Goal: Task Accomplishment & Management: Manage account settings

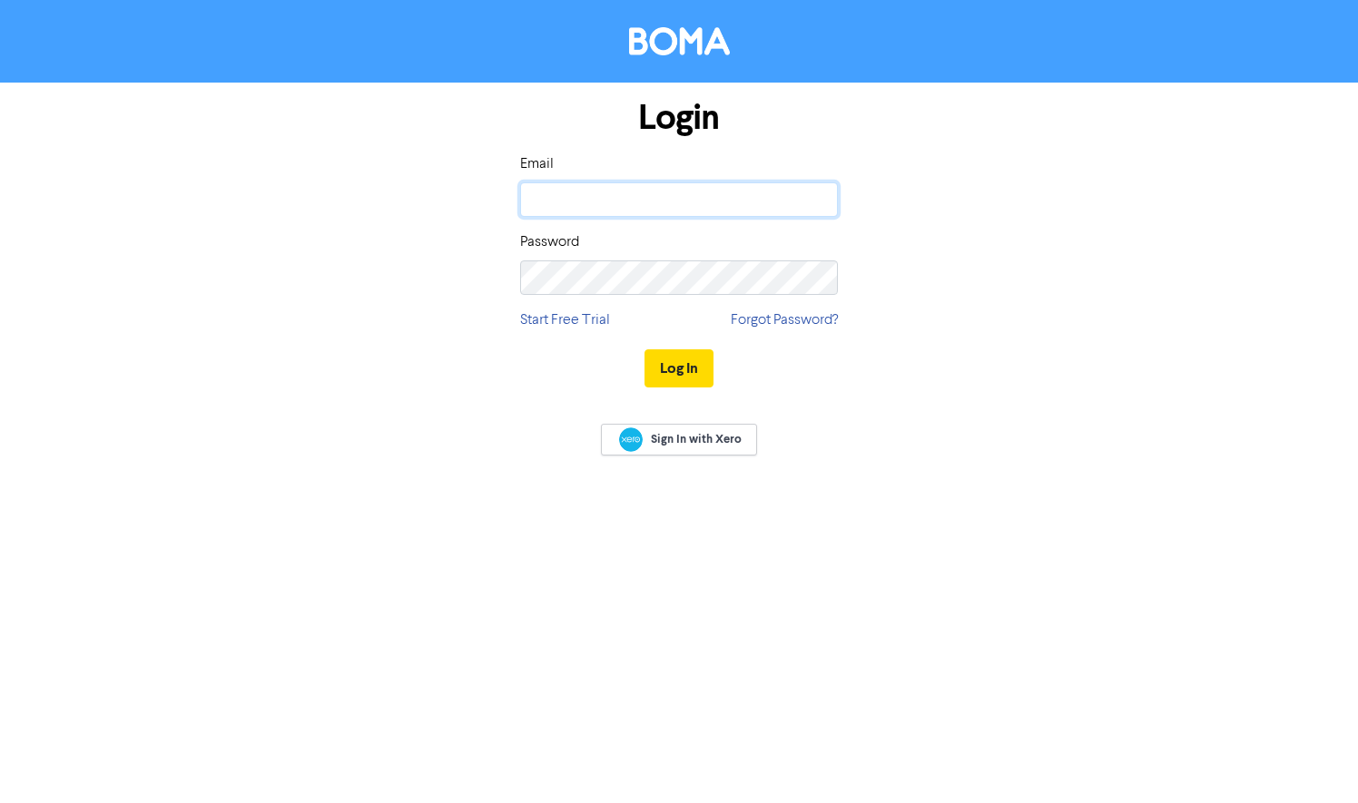
click at [567, 204] on input "email" at bounding box center [679, 199] width 318 height 34
type input "[EMAIL_ADDRESS][DOMAIN_NAME]"
click at [673, 364] on button "Log In" at bounding box center [678, 368] width 69 height 38
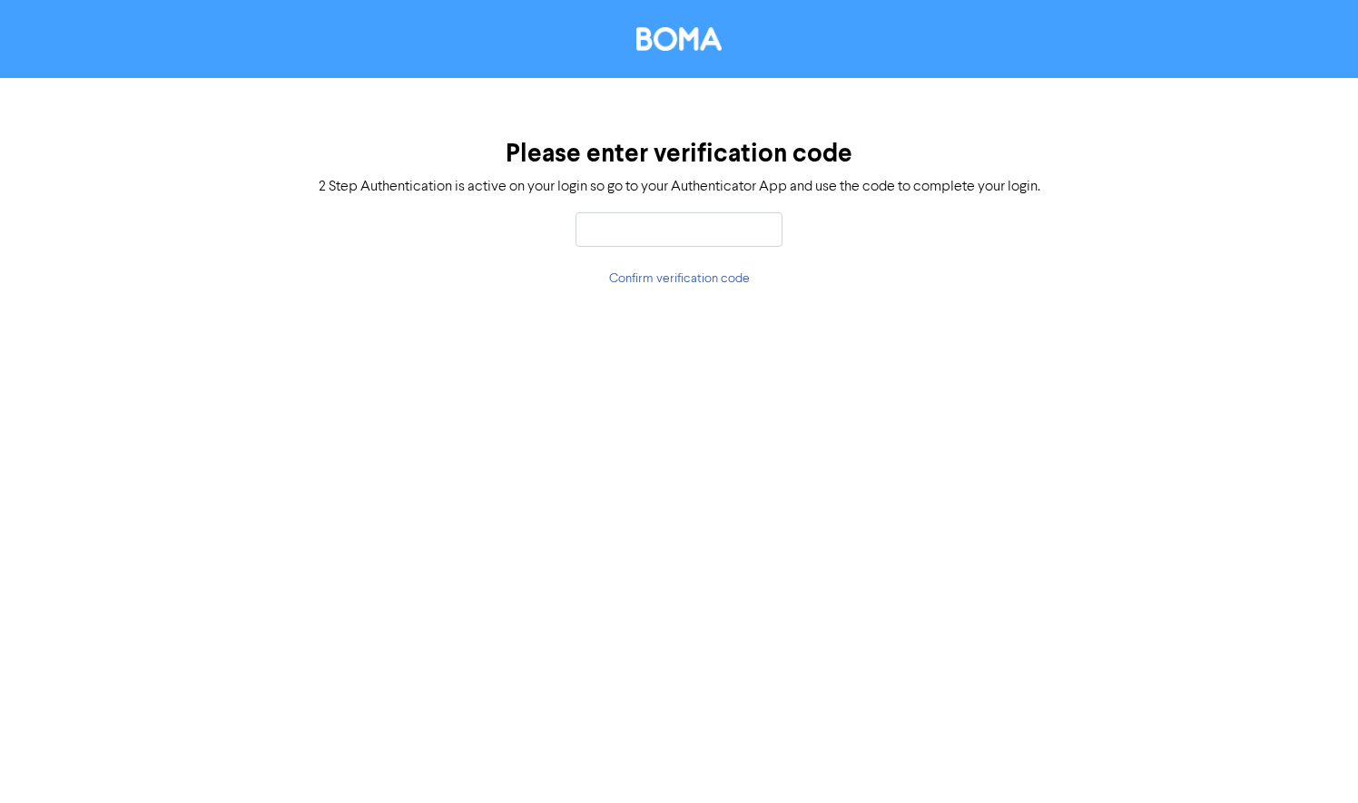
drag, startPoint x: 699, startPoint y: 258, endPoint x: 710, endPoint y: 242, distance: 18.9
click at [699, 258] on div "Please enter verification code 2 Step Authentication is active on your login so…" at bounding box center [679, 214] width 1358 height 272
click at [710, 237] on input "text" at bounding box center [678, 229] width 207 height 34
click at [712, 225] on input "text" at bounding box center [678, 229] width 207 height 34
type input "878607"
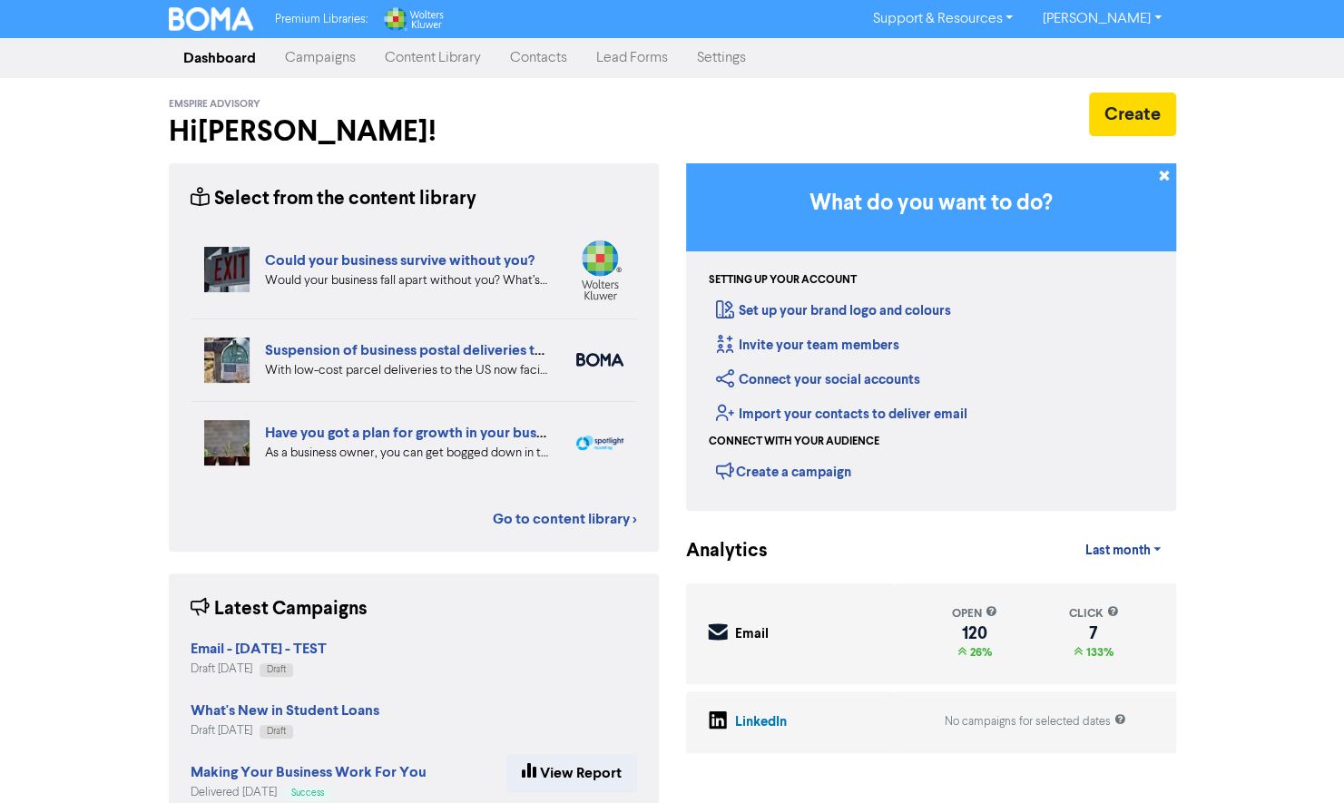
click at [339, 54] on link "Campaigns" at bounding box center [320, 58] width 100 height 36
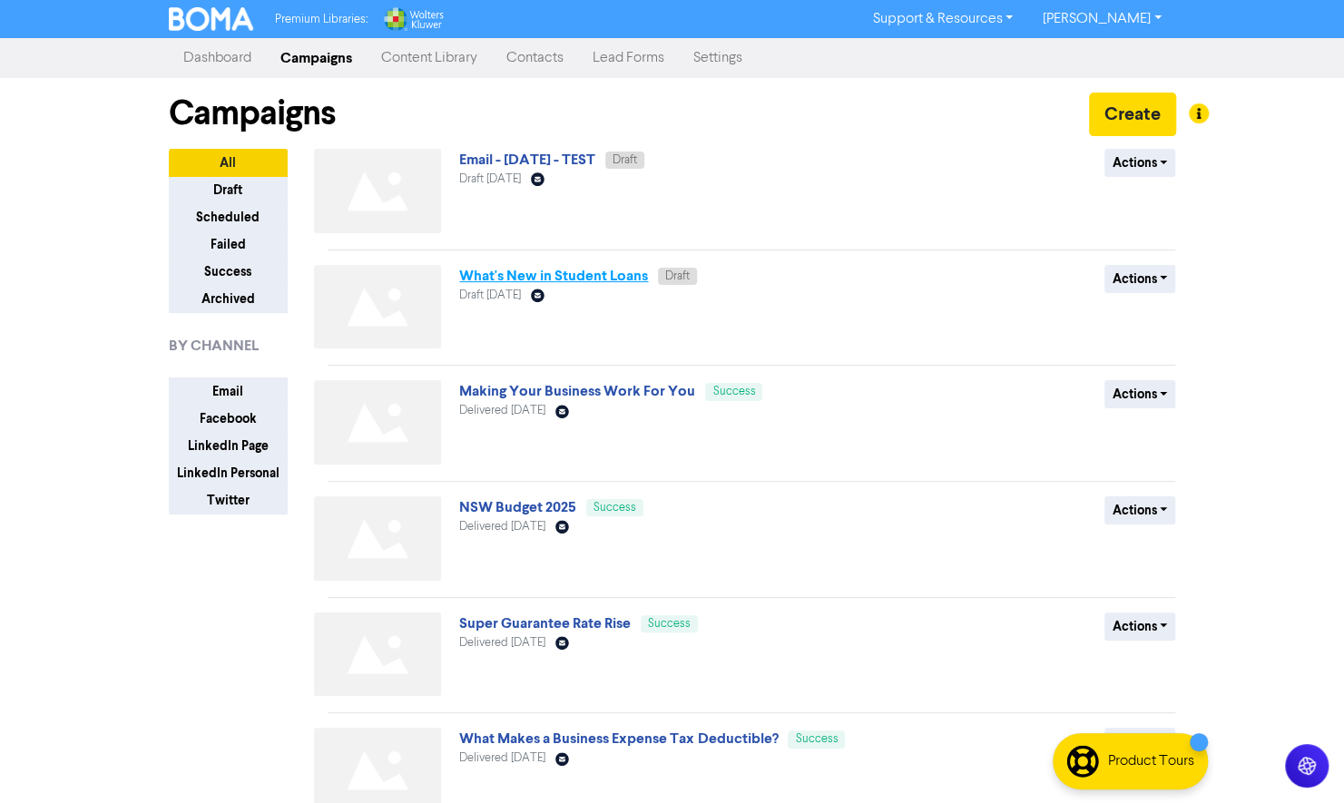
click at [524, 279] on link "What's New in Student Loans" at bounding box center [553, 276] width 189 height 18
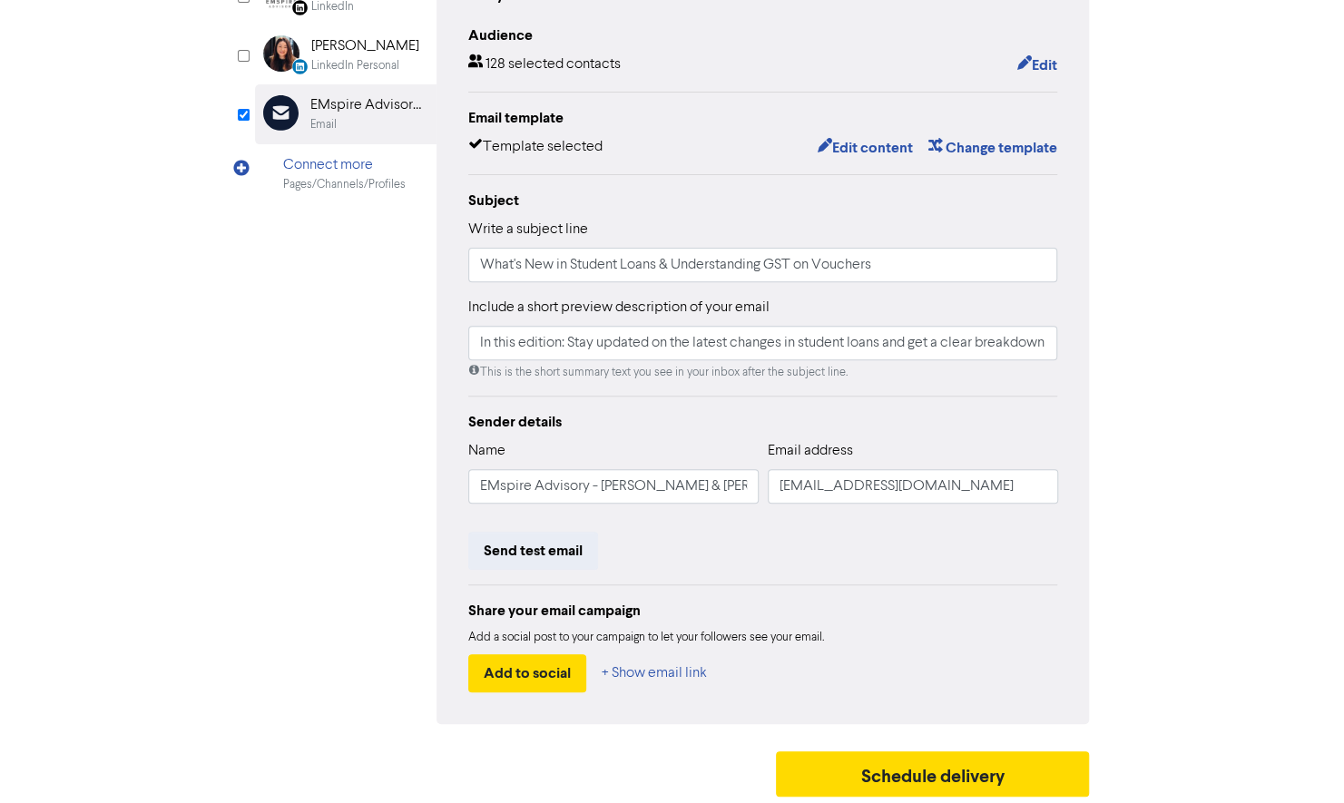
scroll to position [233, 0]
click at [885, 143] on button "Edit content" at bounding box center [864, 147] width 97 height 24
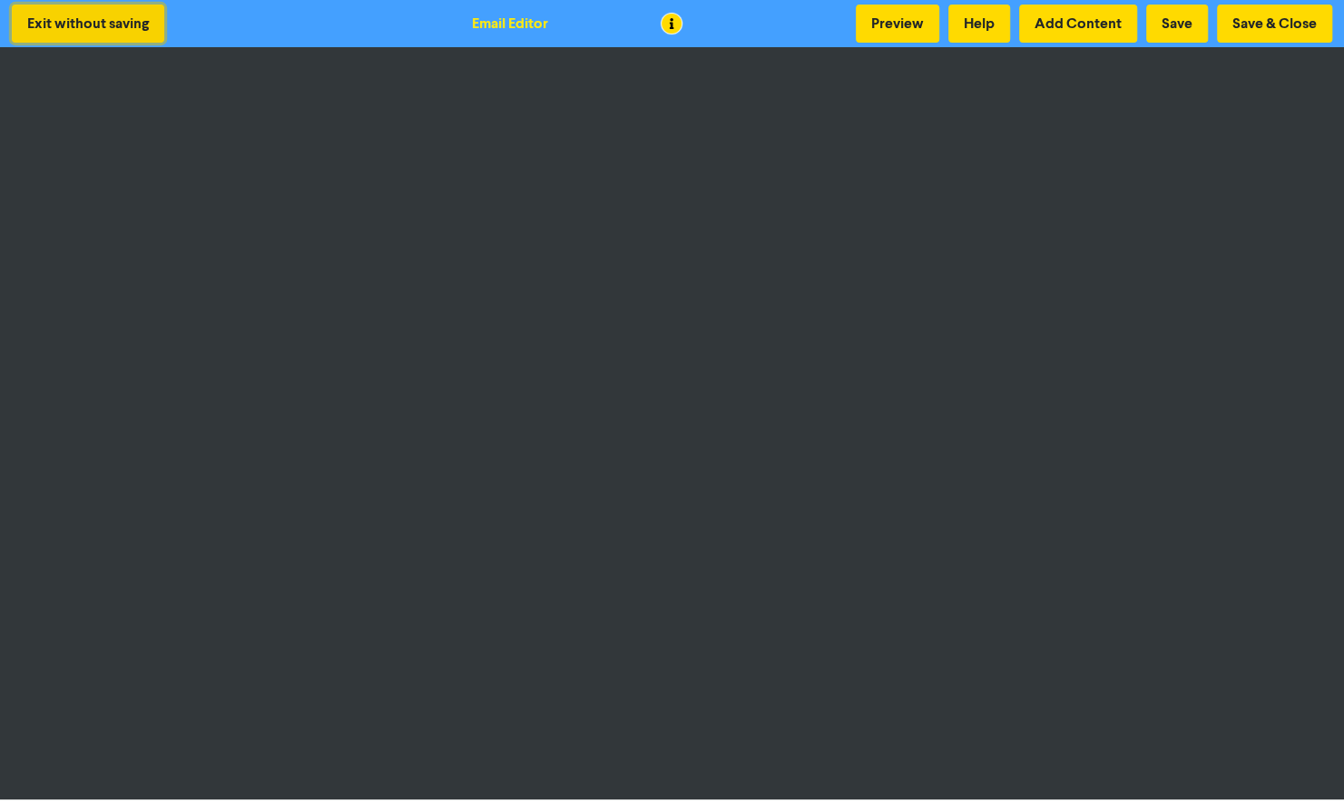
click at [49, 31] on button "Exit without saving" at bounding box center [88, 24] width 152 height 38
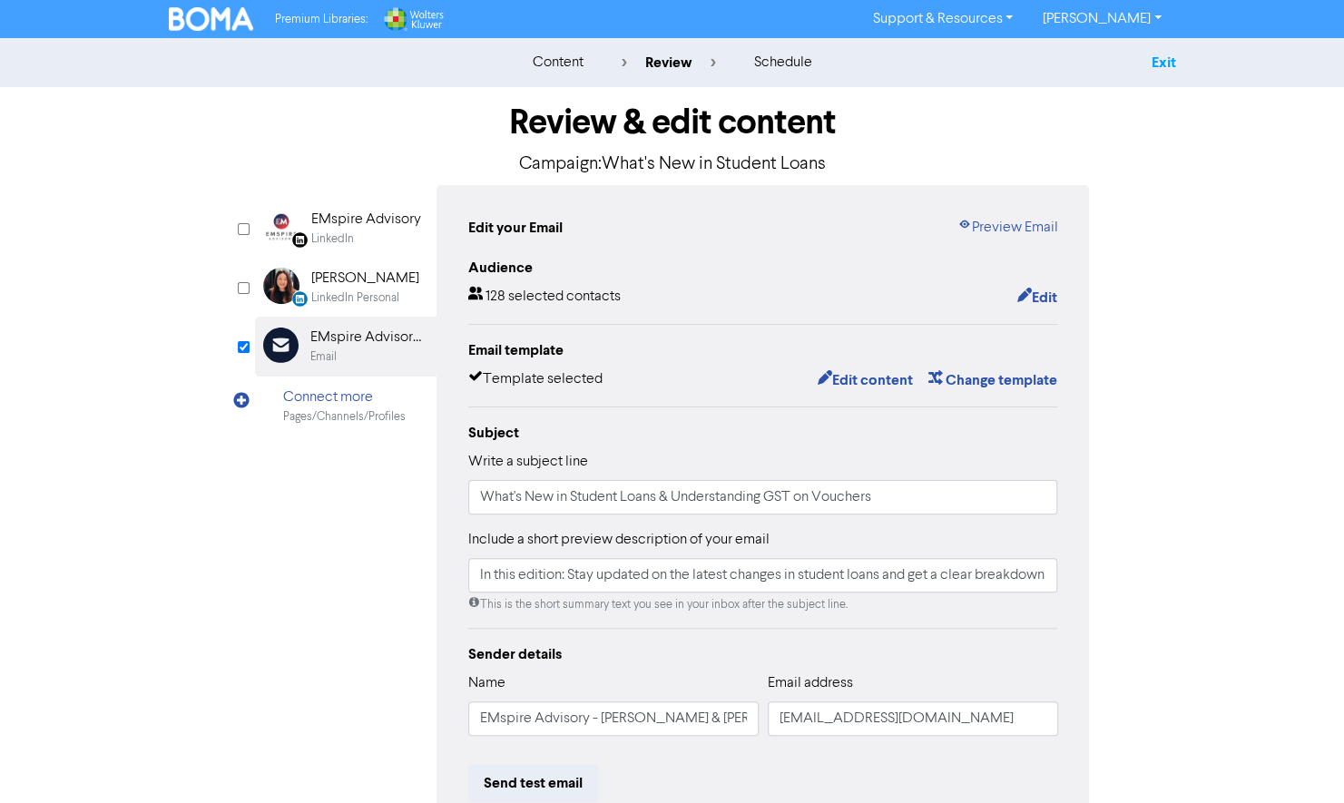
click at [1158, 57] on link "Exit" at bounding box center [1163, 63] width 25 height 18
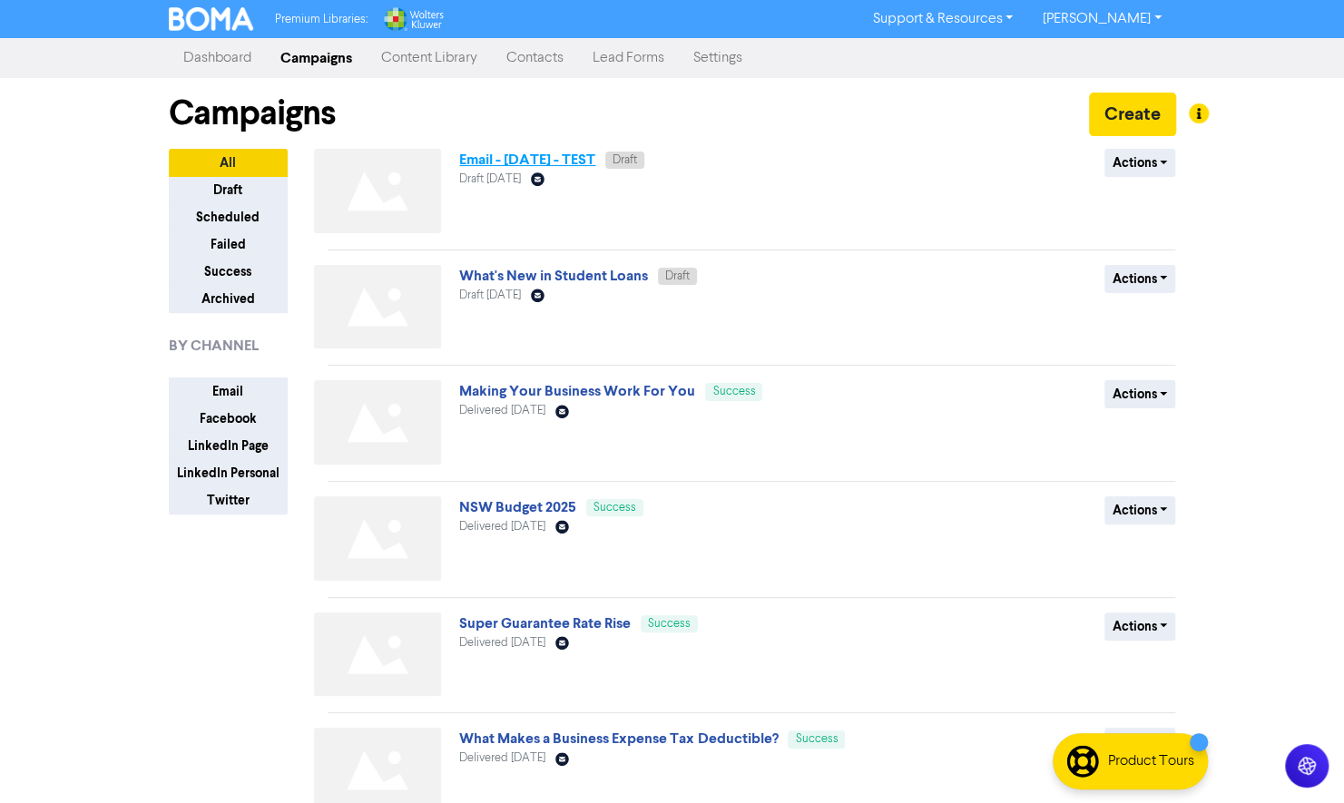
click at [595, 158] on link "Email - [DATE] - TEST" at bounding box center [527, 160] width 136 height 18
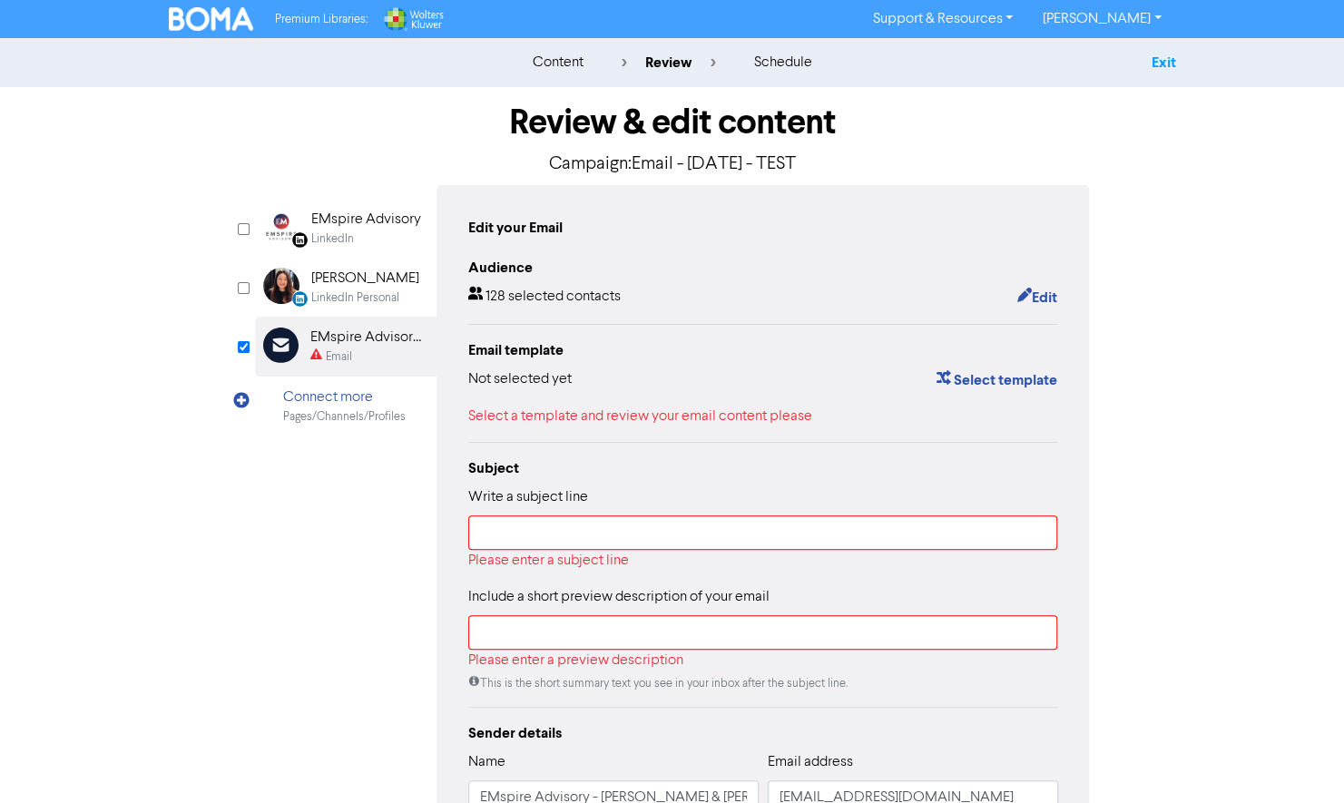
click at [1153, 65] on link "Exit" at bounding box center [1163, 63] width 25 height 18
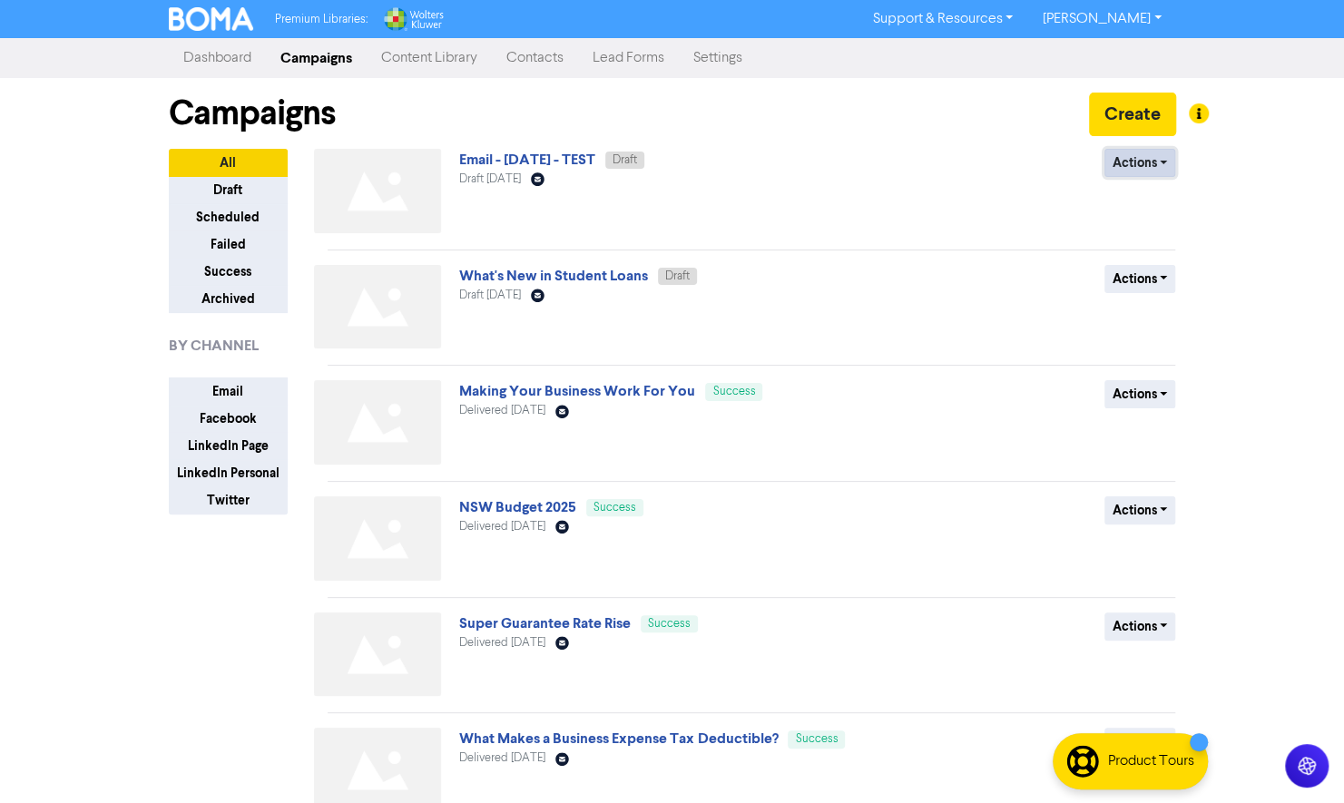
click at [1146, 158] on button "Actions" at bounding box center [1141, 163] width 72 height 28
click at [1161, 201] on button "Delete" at bounding box center [1177, 201] width 143 height 29
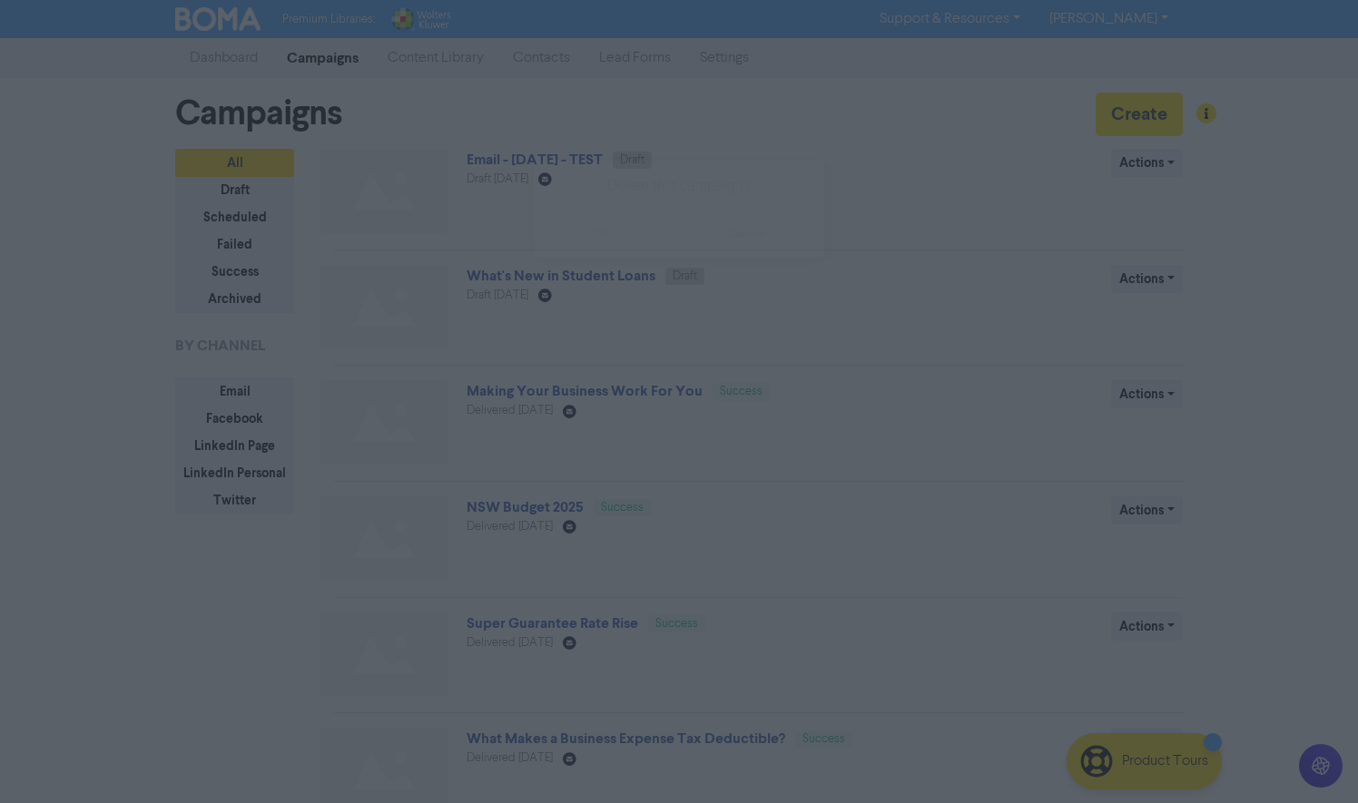
click at [625, 236] on button "ok" at bounding box center [601, 233] width 134 height 45
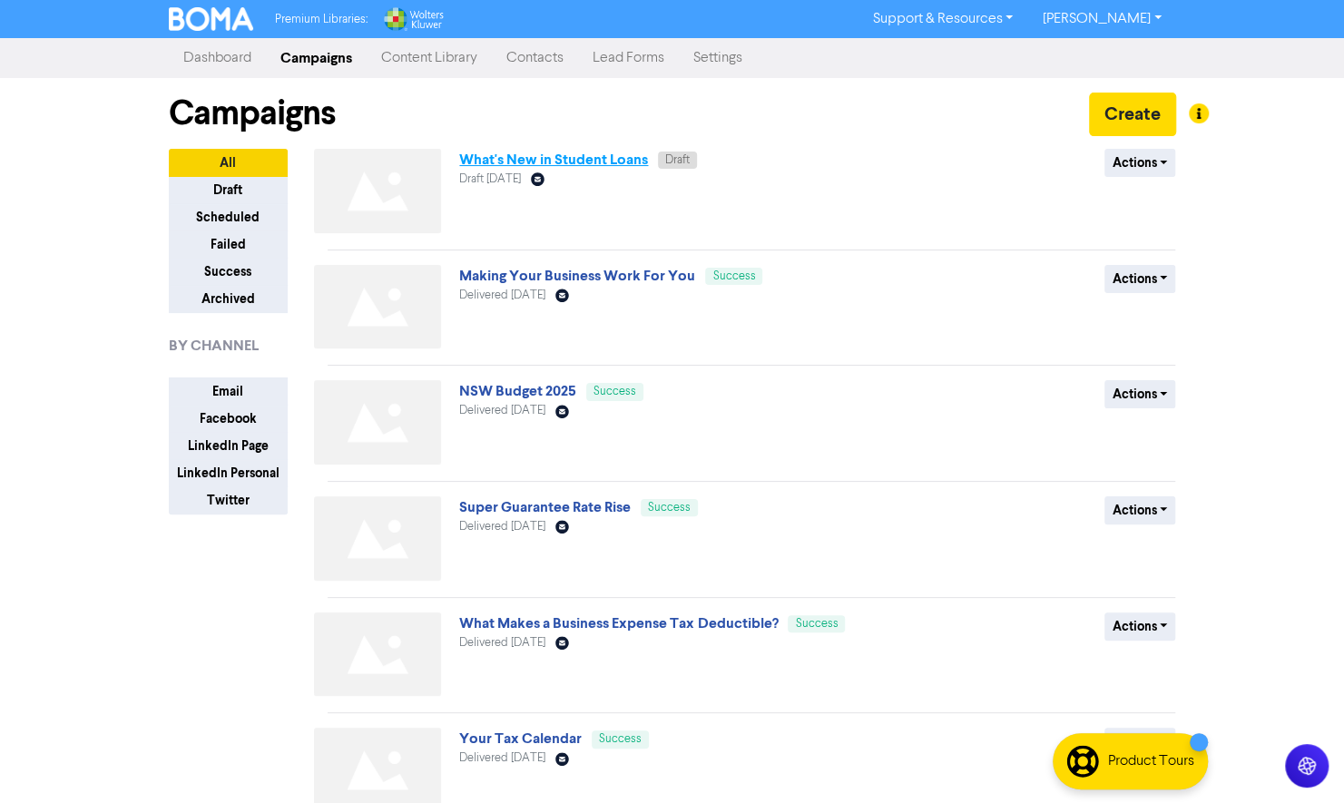
click at [631, 162] on link "What's New in Student Loans" at bounding box center [553, 160] width 189 height 18
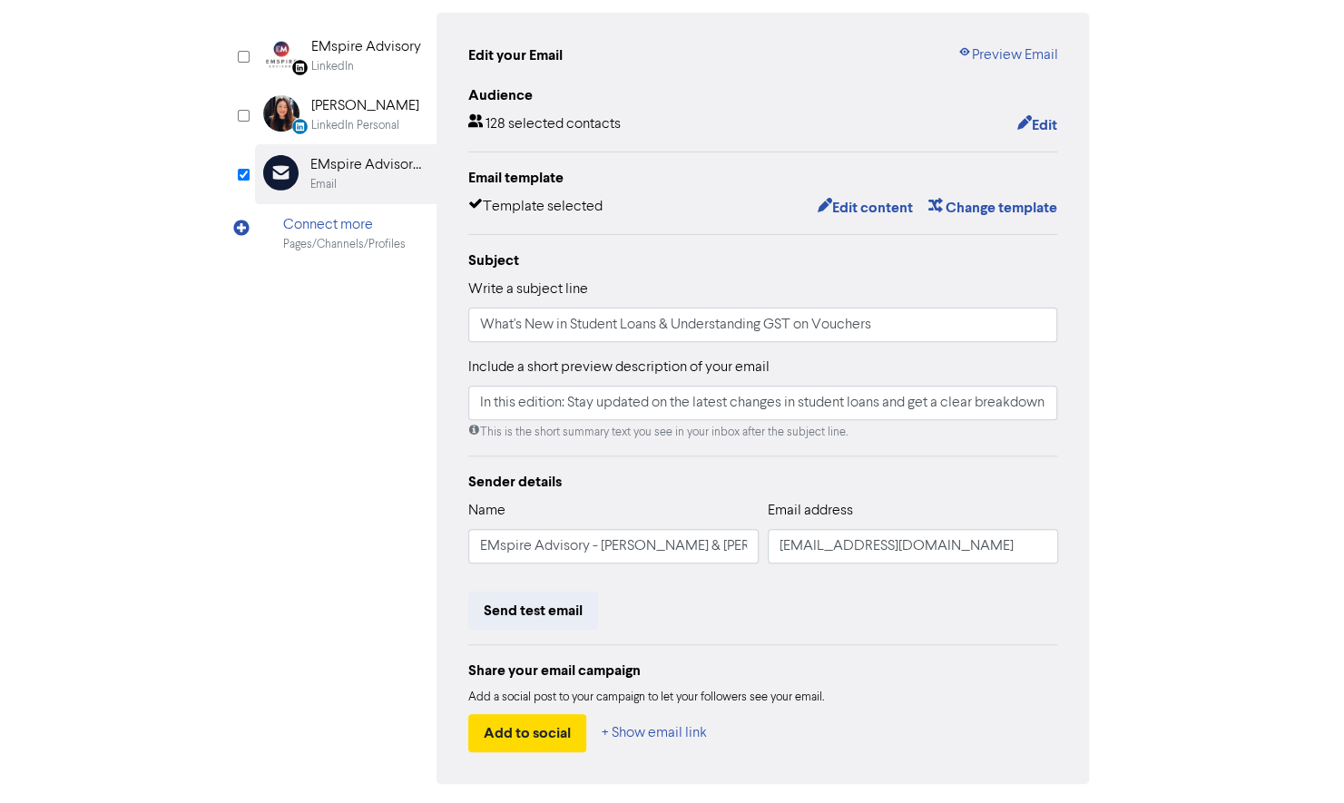
scroll to position [233, 0]
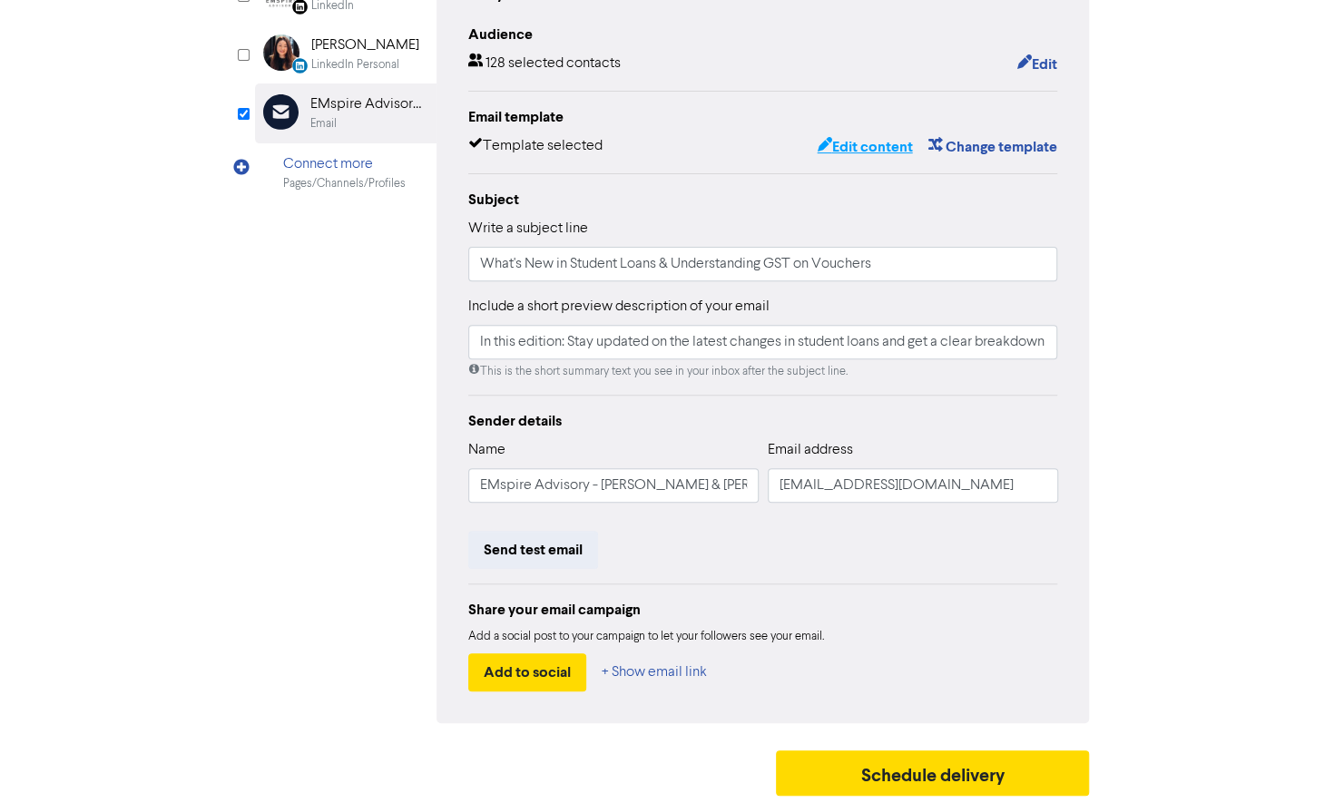
click at [870, 146] on button "Edit content" at bounding box center [864, 147] width 97 height 24
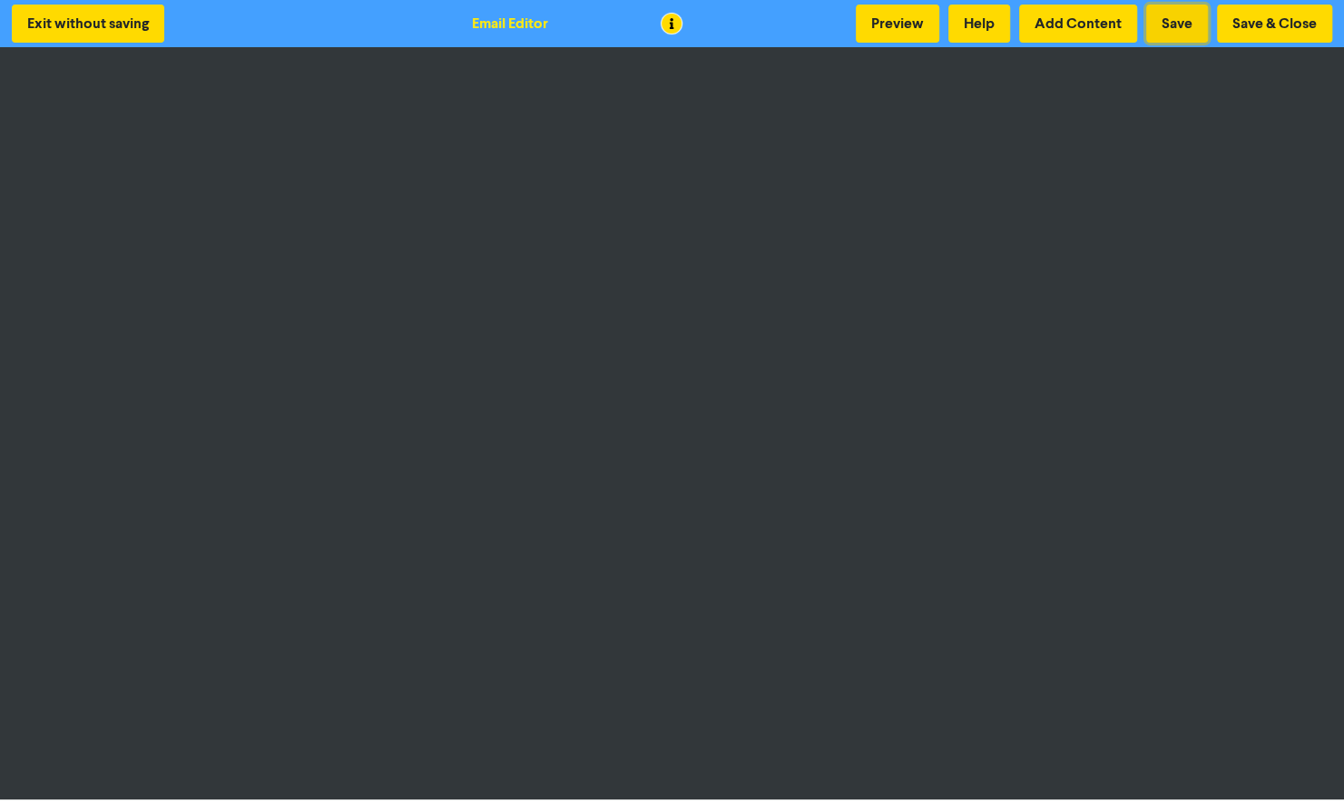
click at [1180, 27] on button "Save" at bounding box center [1177, 24] width 62 height 38
click at [97, 25] on button "Exit without saving" at bounding box center [88, 24] width 152 height 38
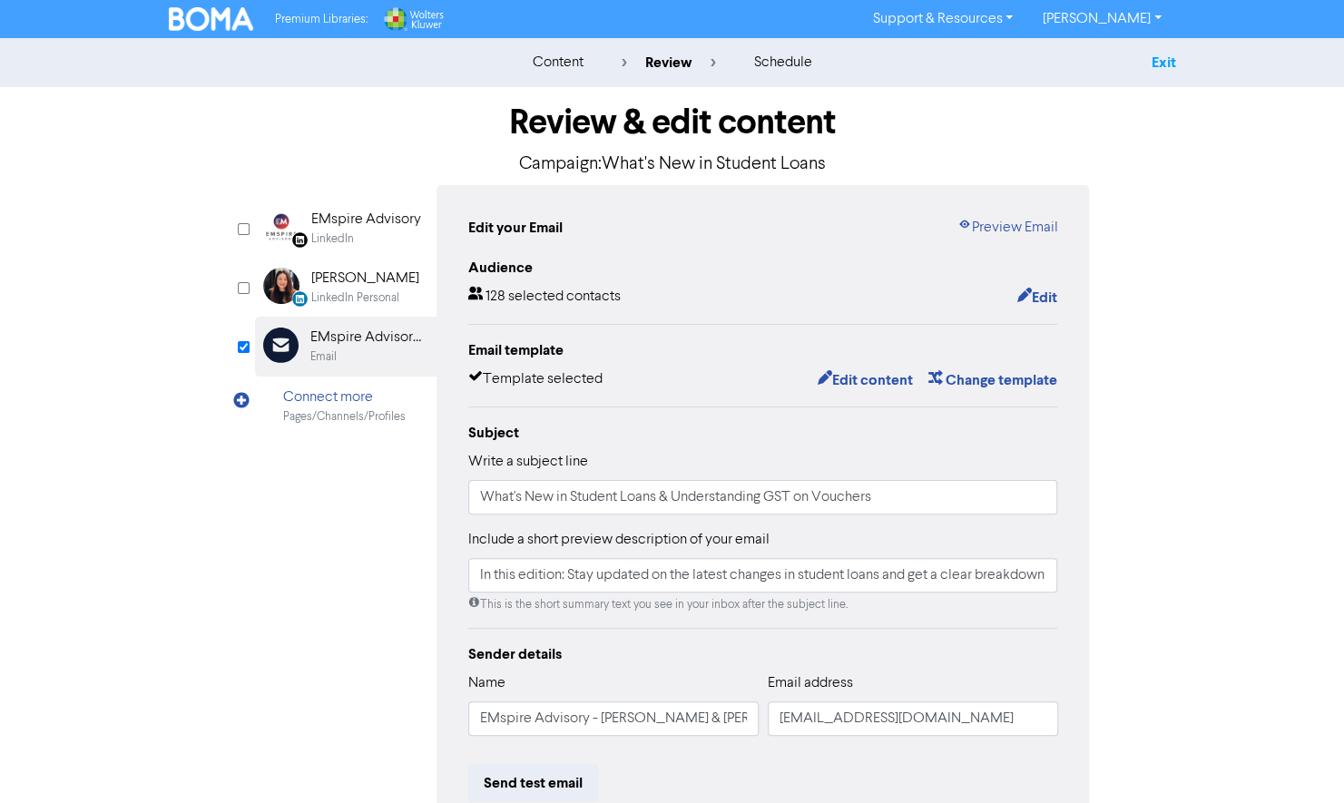
click at [1171, 62] on link "Exit" at bounding box center [1163, 63] width 25 height 18
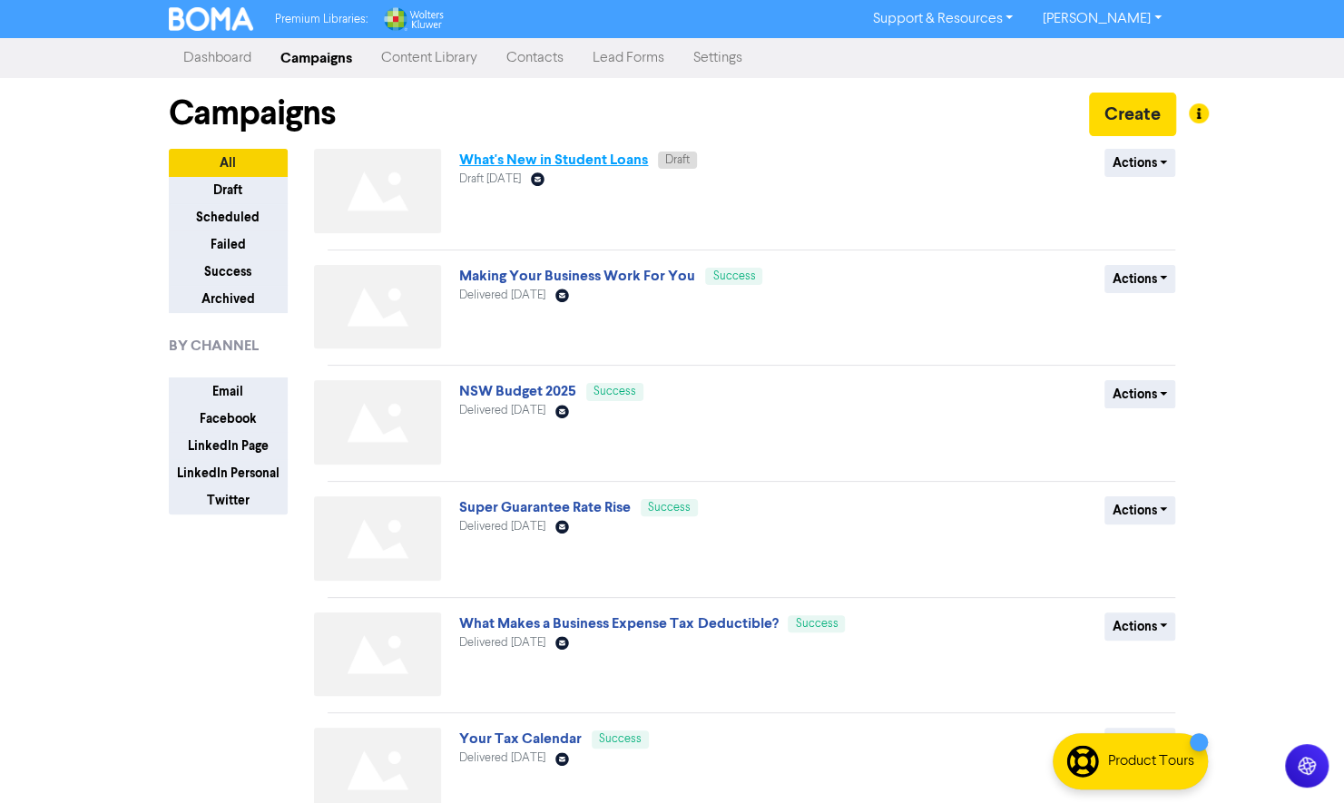
click at [582, 152] on link "What's New in Student Loans" at bounding box center [553, 160] width 189 height 18
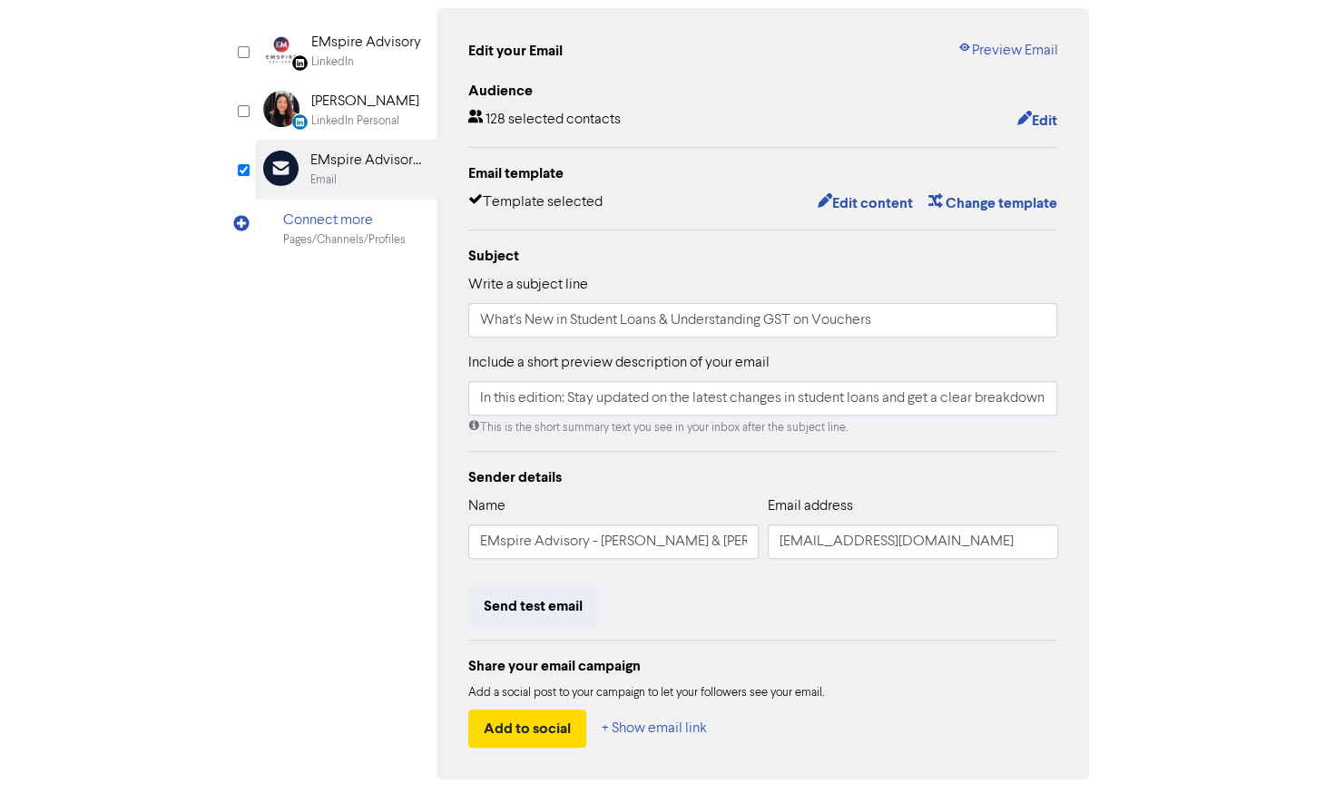
scroll to position [182, 0]
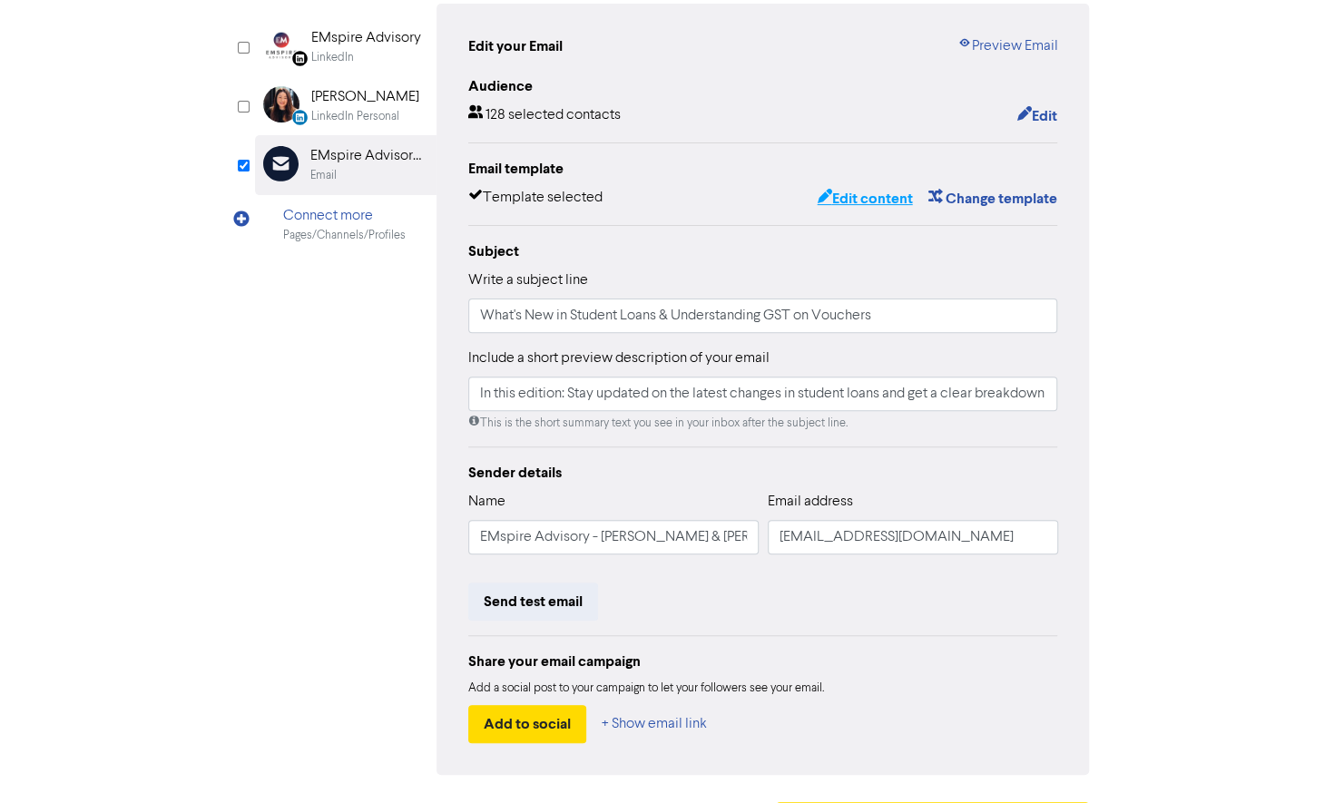
click at [884, 195] on button "Edit content" at bounding box center [864, 199] width 97 height 24
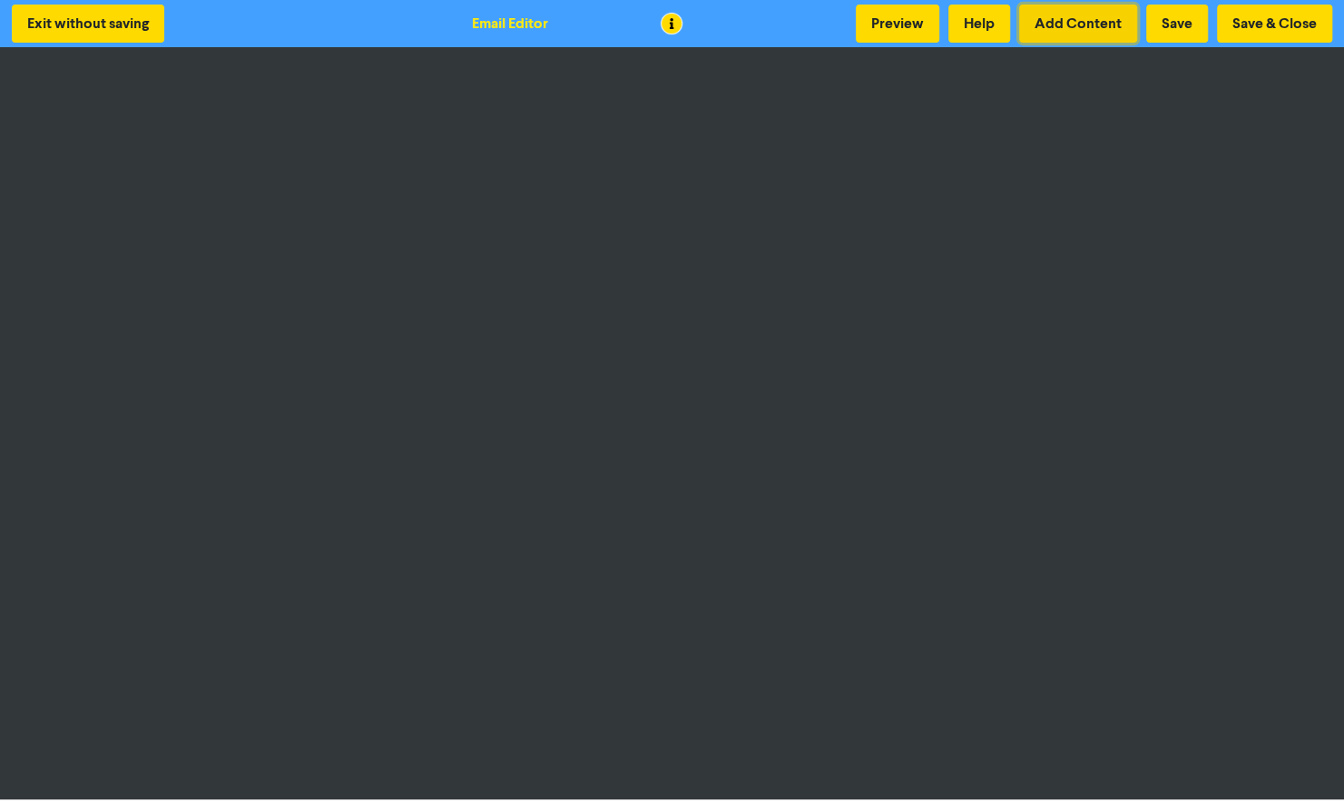
click at [1087, 20] on button "Add Content" at bounding box center [1078, 24] width 118 height 38
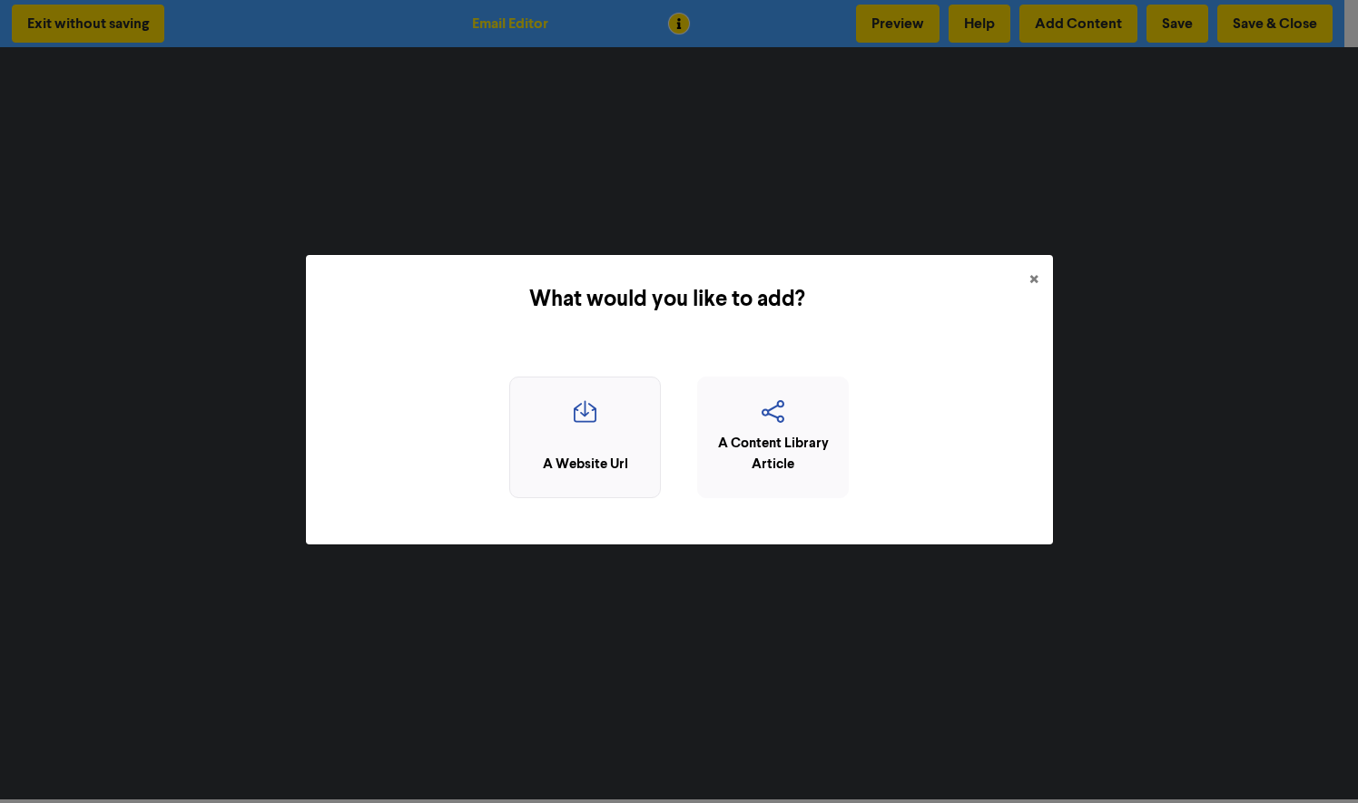
click at [581, 404] on icon "button" at bounding box center [585, 417] width 132 height 34
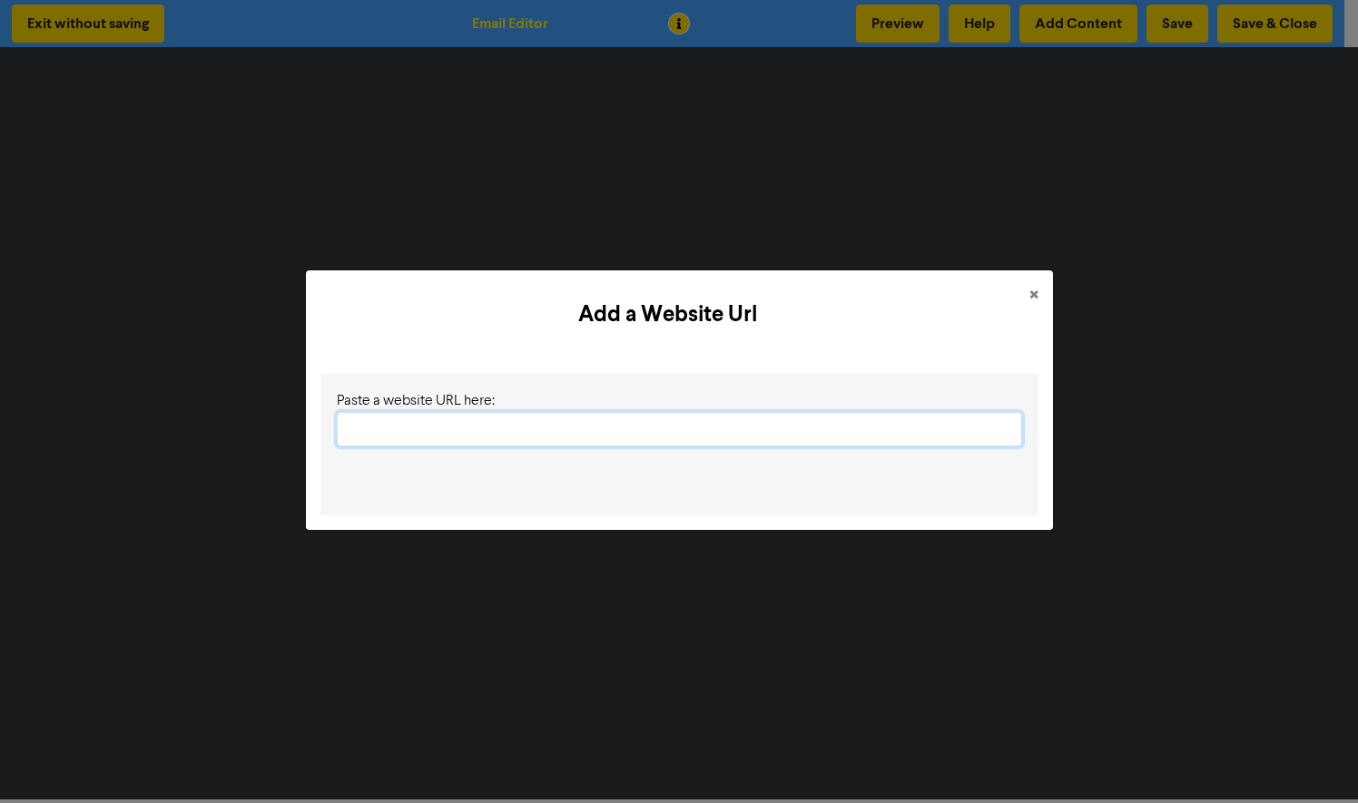
paste input "[URL][DOMAIN_NAME]"
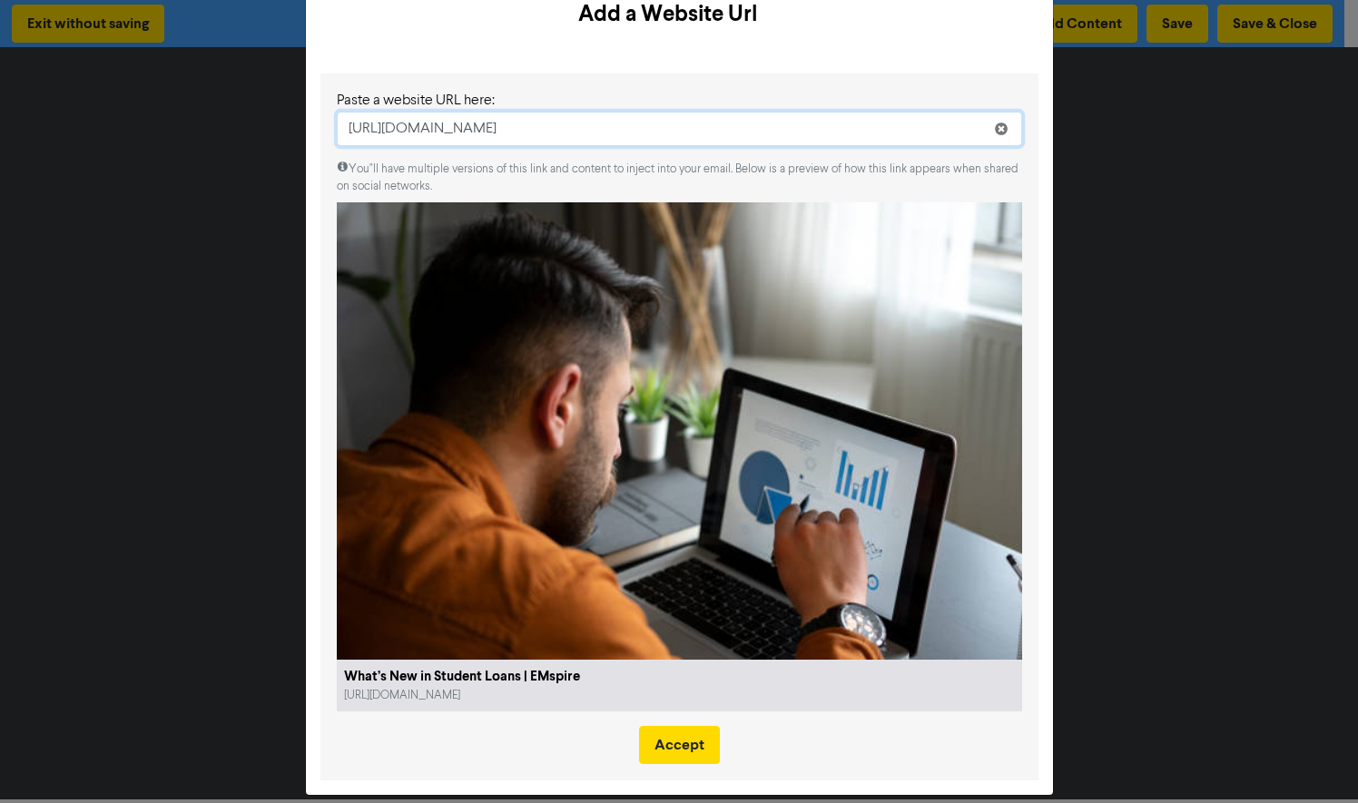
scroll to position [74, 0]
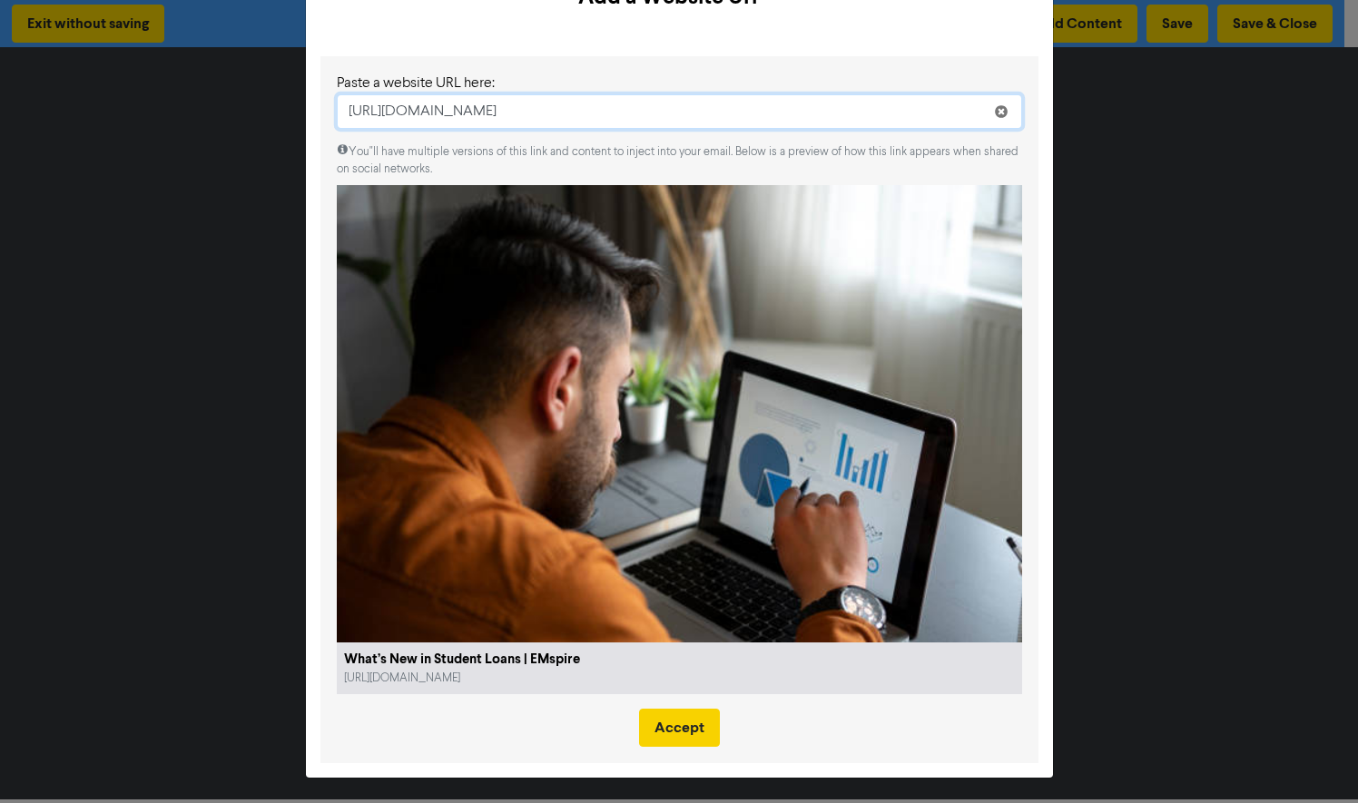
type input "[URL][DOMAIN_NAME]"
click at [662, 729] on button "Accept" at bounding box center [679, 728] width 81 height 38
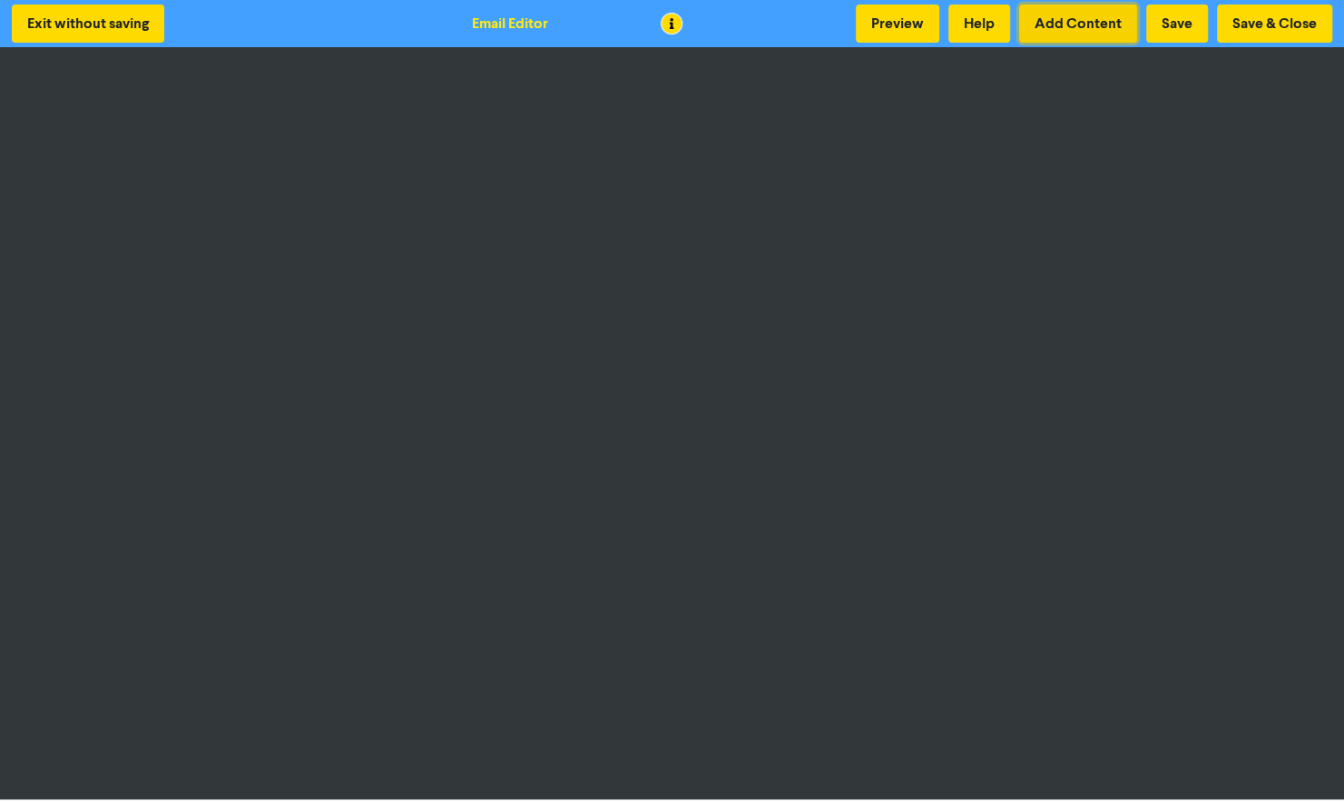
click at [1100, 28] on button "Add Content" at bounding box center [1078, 24] width 118 height 38
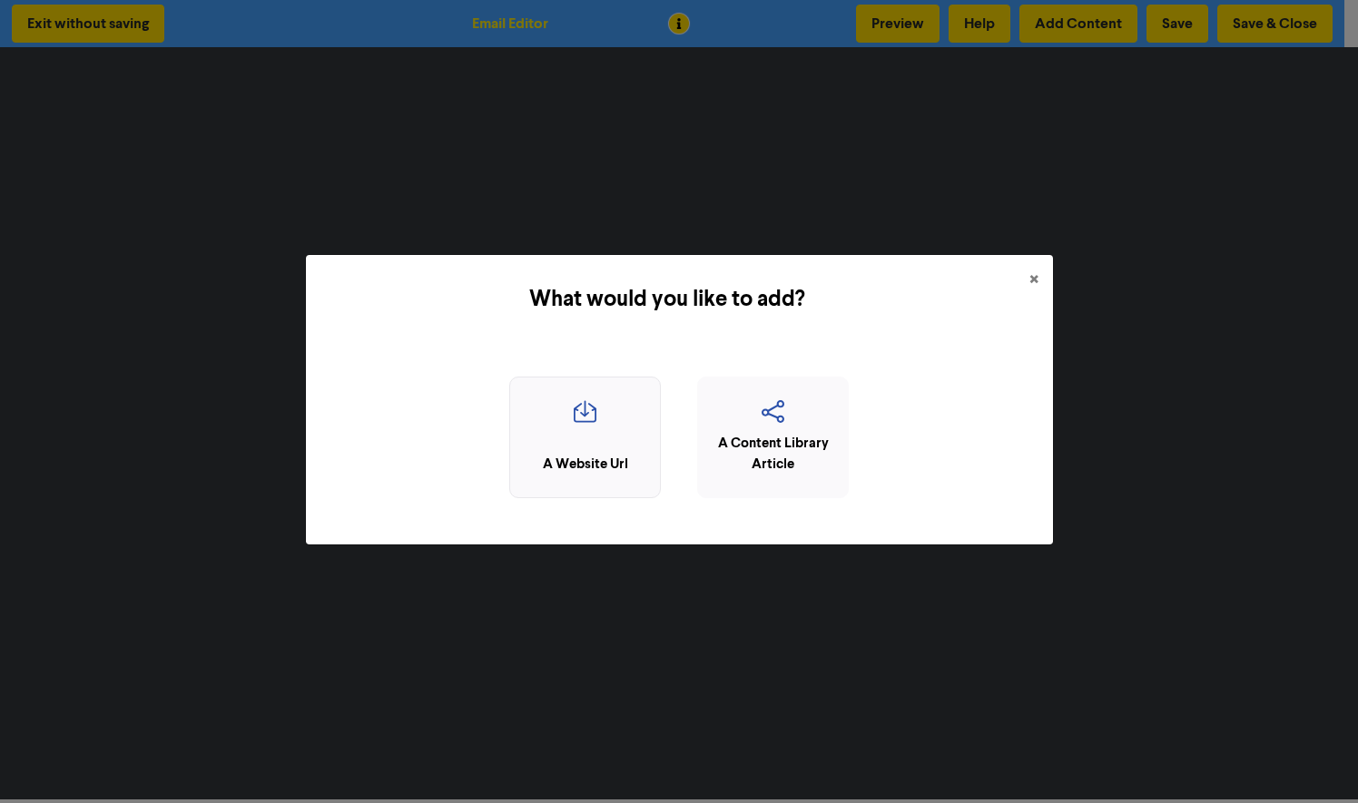
click at [590, 474] on div "A Website Url" at bounding box center [585, 465] width 132 height 21
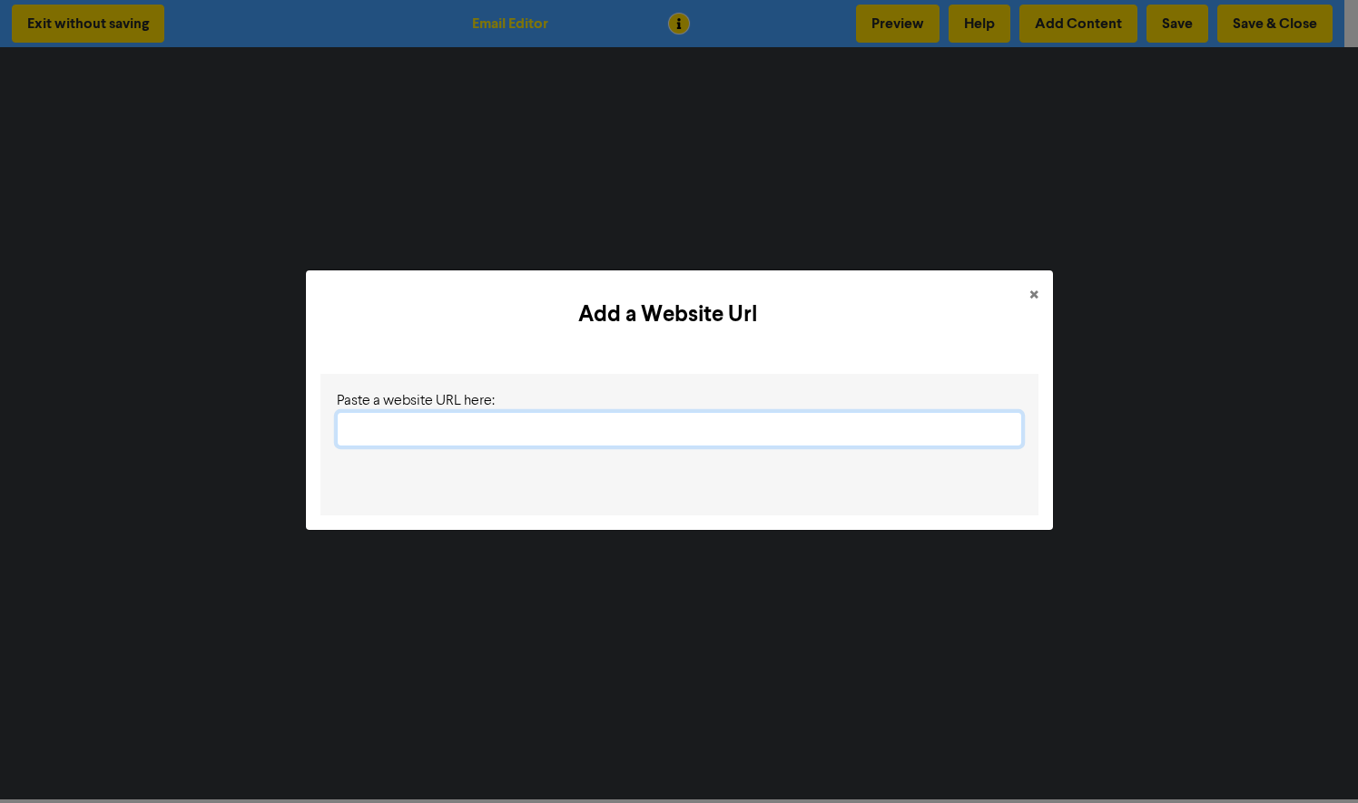
paste input "[URL][DOMAIN_NAME]"
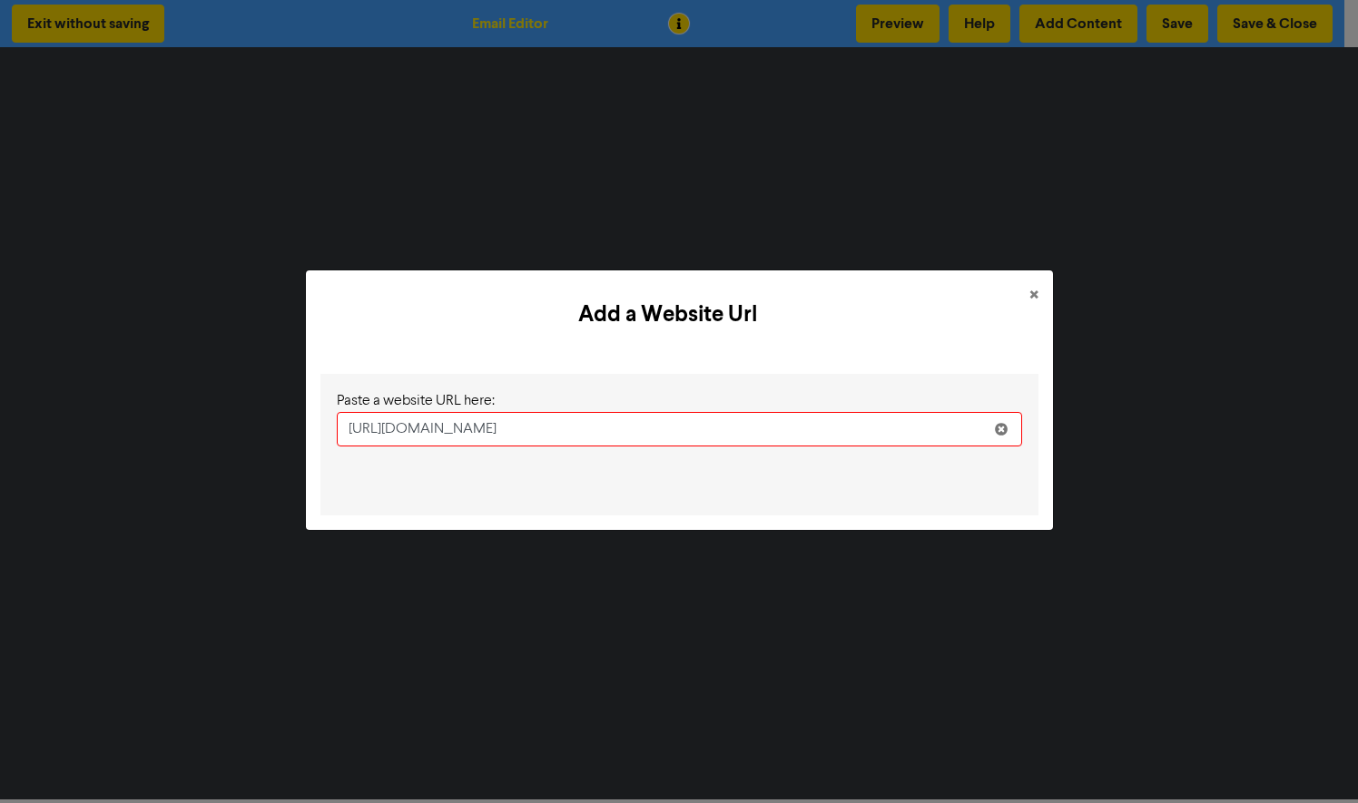
click at [891, 465] on div at bounding box center [679, 476] width 685 height 45
click at [957, 425] on input "[URL][DOMAIN_NAME]" at bounding box center [679, 429] width 685 height 34
type input "[URL][DOMAIN_NAME]"
click at [1002, 433] on icon at bounding box center [1001, 433] width 15 height 15
click at [858, 436] on input "text" at bounding box center [679, 429] width 685 height 34
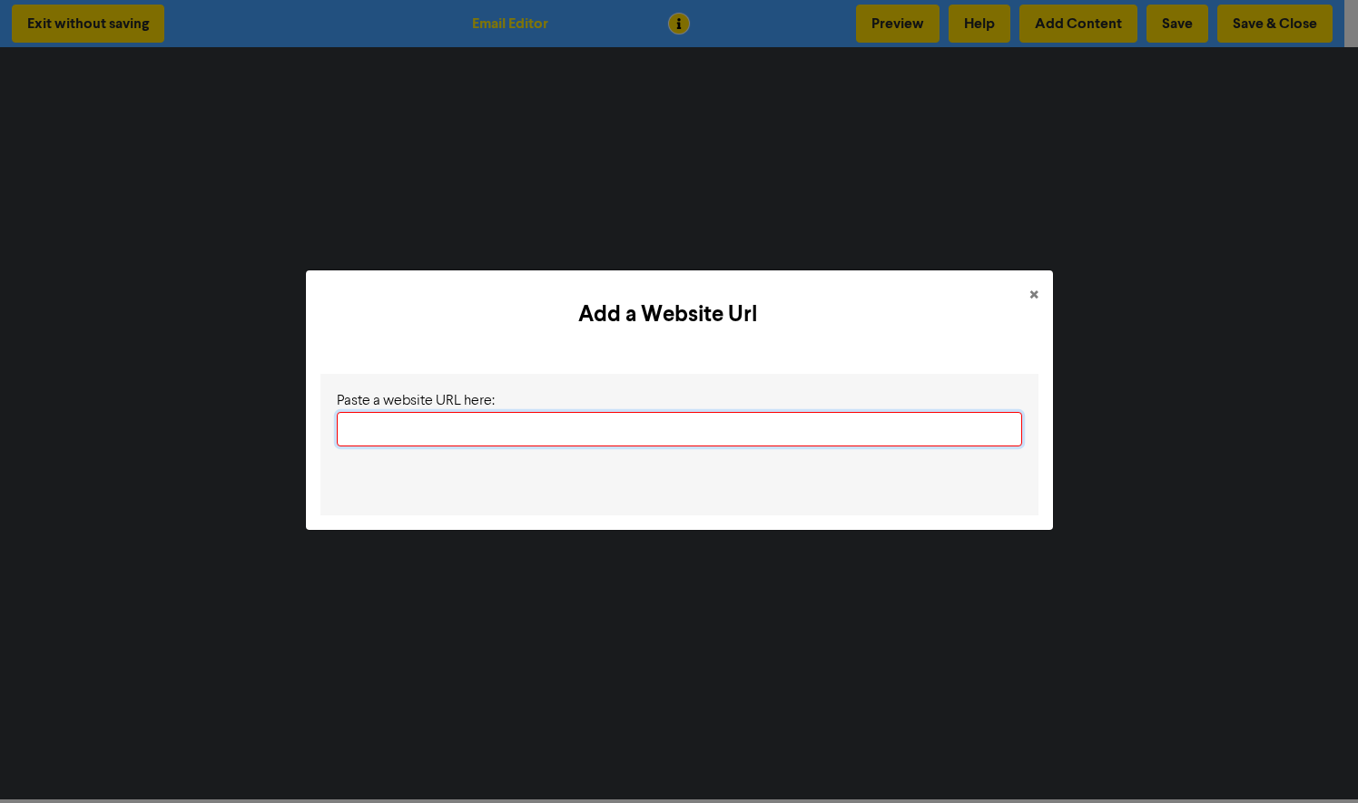
paste input "[URL][DOMAIN_NAME]"
type input "[URL][DOMAIN_NAME]"
click at [1034, 290] on span "×" at bounding box center [1033, 295] width 9 height 27
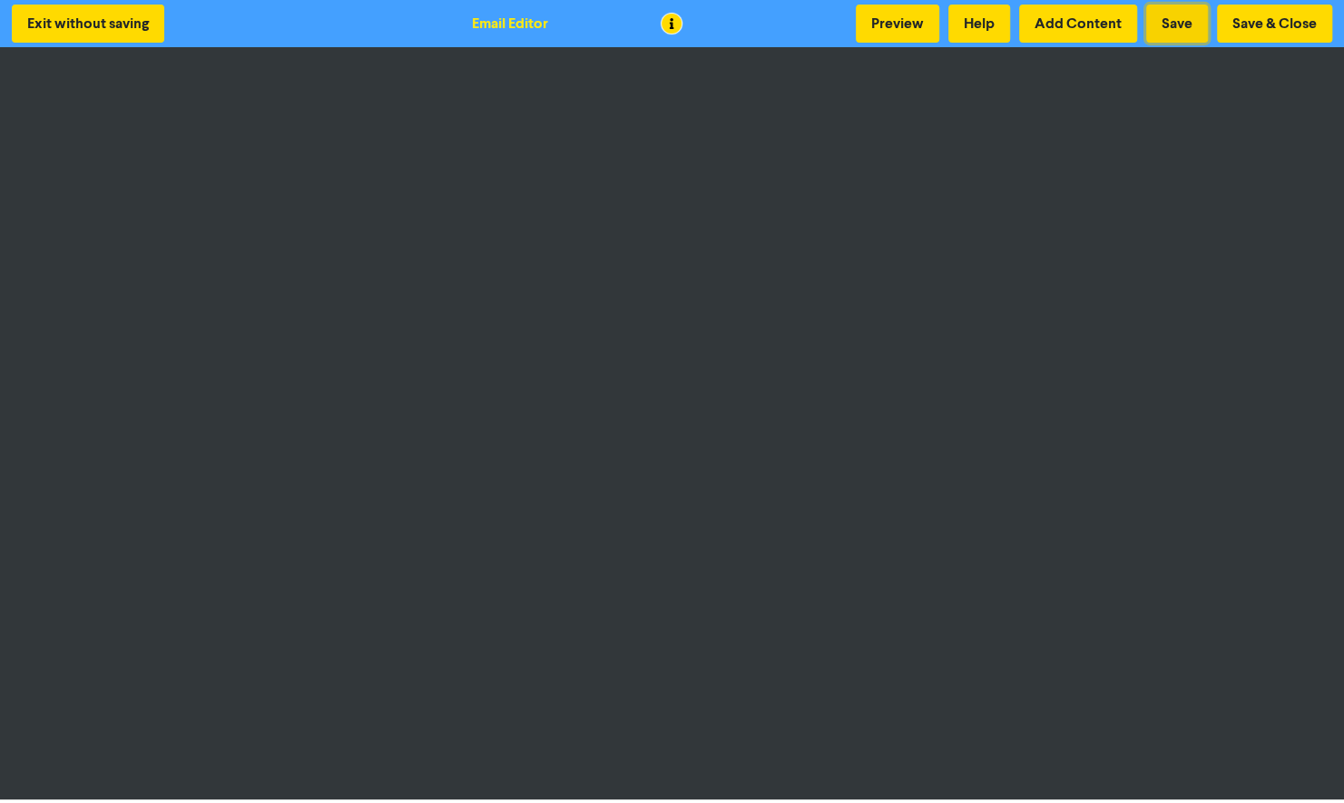
click at [1171, 25] on button "Save" at bounding box center [1177, 24] width 62 height 38
click at [1075, 15] on button "Add Content" at bounding box center [1078, 24] width 118 height 38
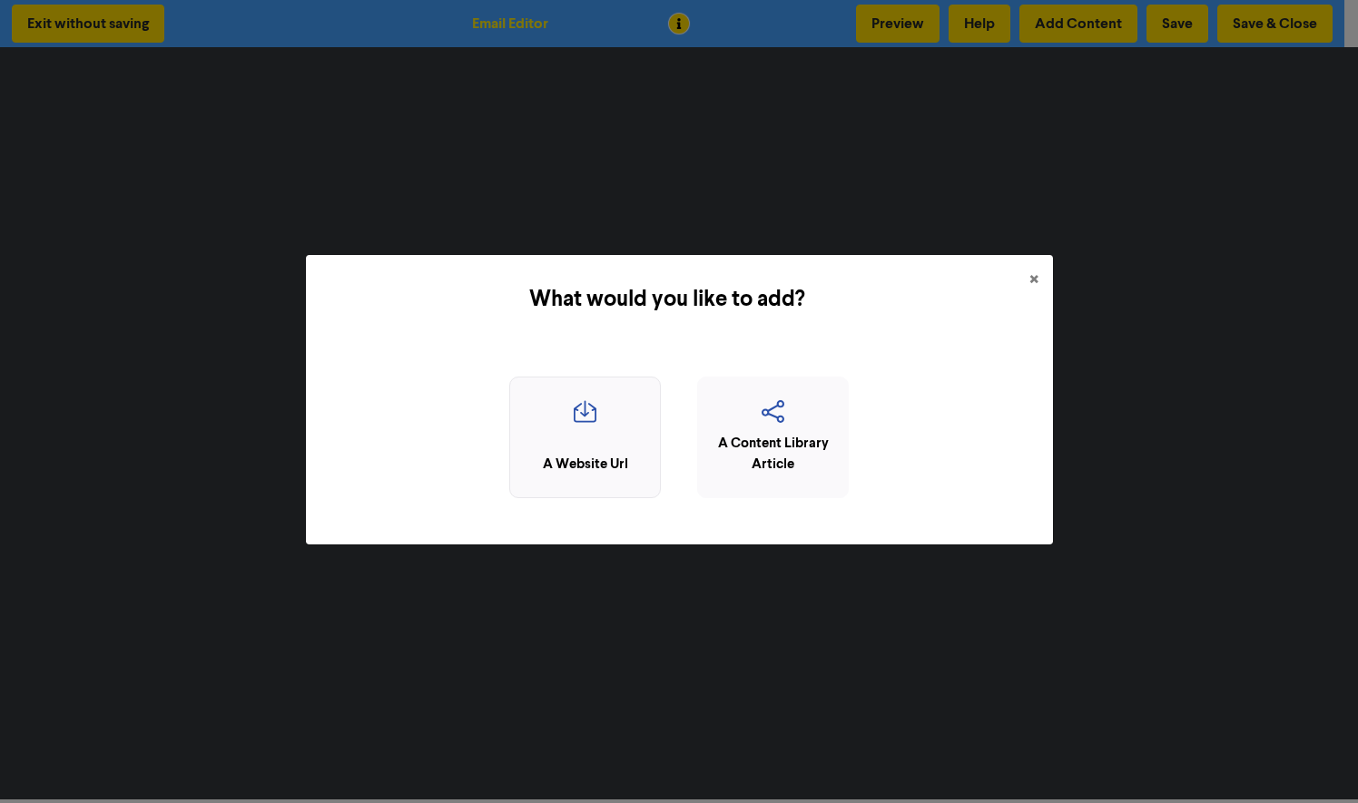
click at [599, 394] on div "A Website Url" at bounding box center [585, 438] width 152 height 123
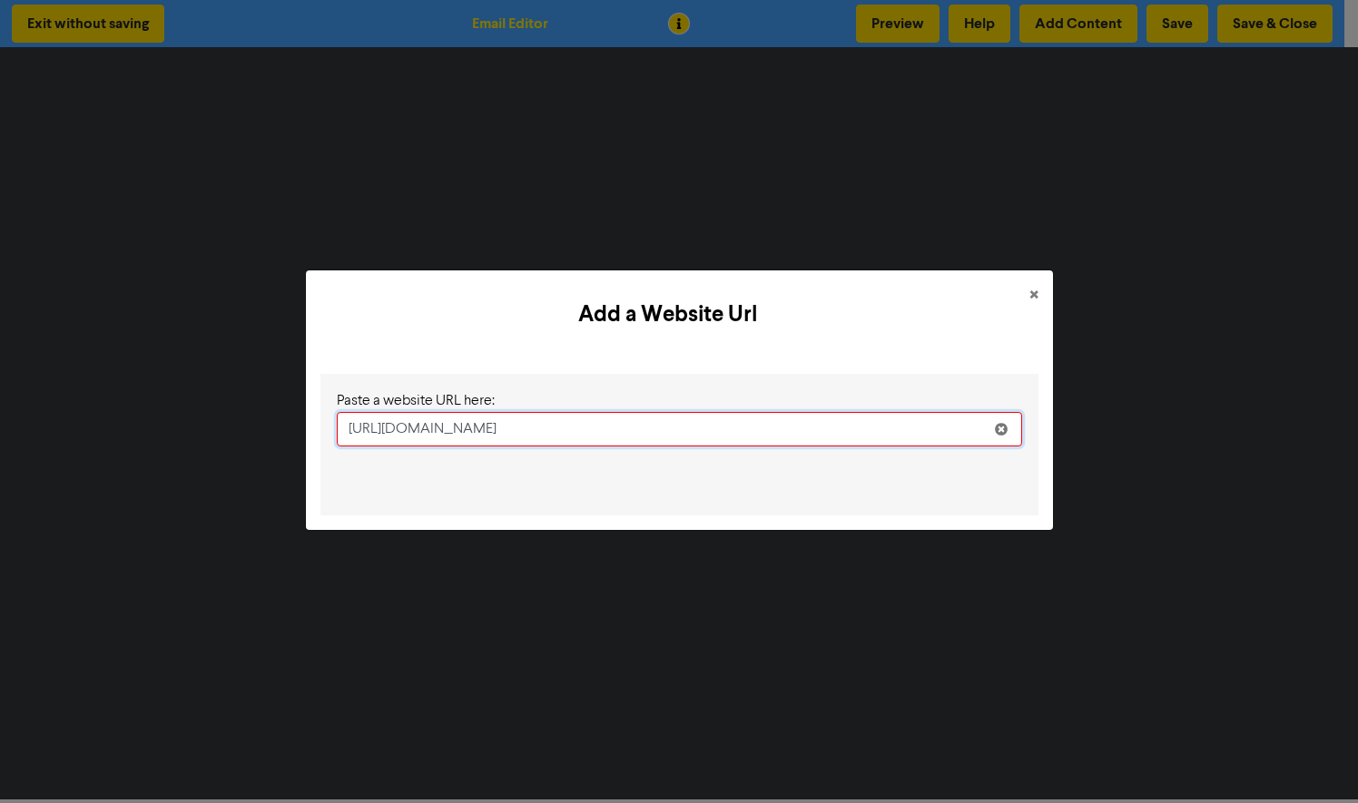
drag, startPoint x: 973, startPoint y: 432, endPoint x: 352, endPoint y: 408, distance: 621.3
click at [359, 409] on div "Paste a website URL here: [URL][DOMAIN_NAME]" at bounding box center [679, 444] width 700 height 123
type input "h"
paste input "[URL][DOMAIN_NAME]"
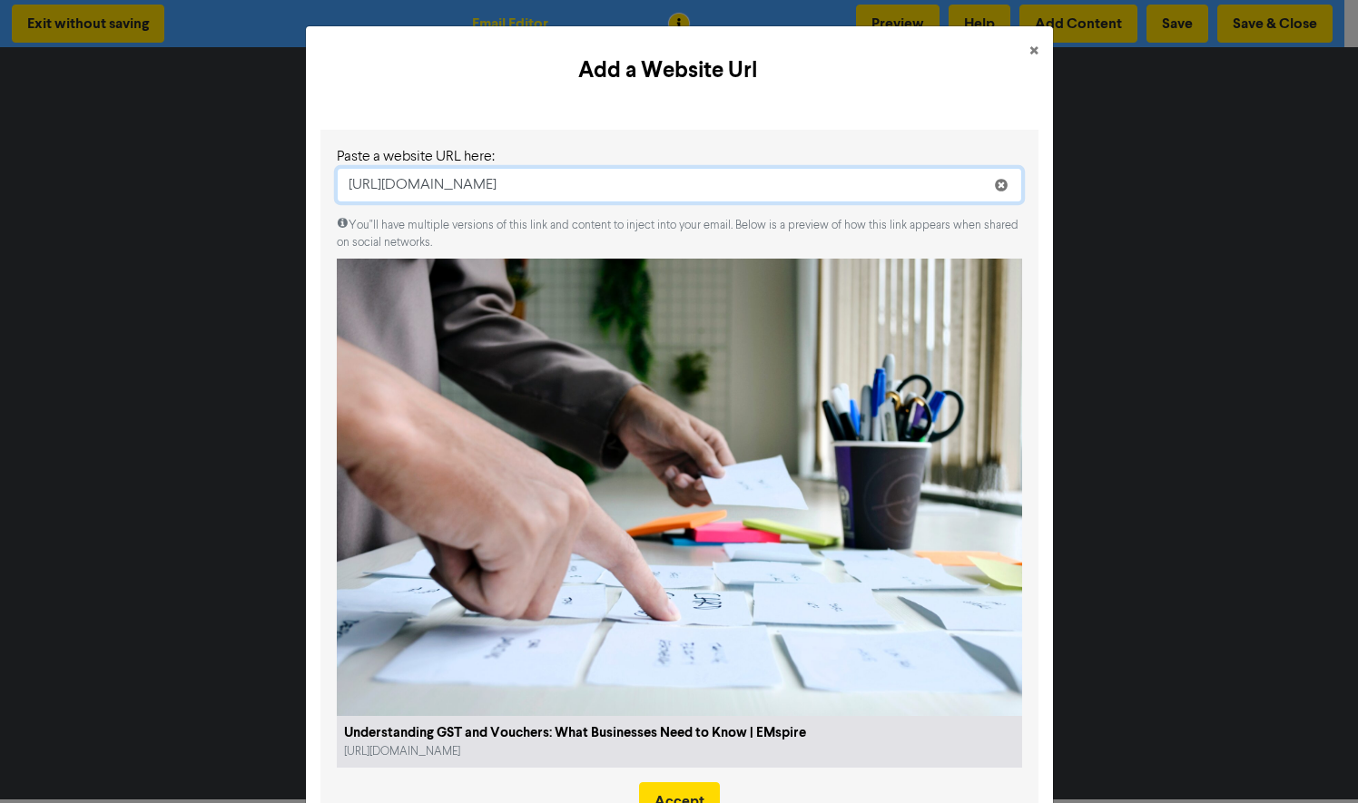
scroll to position [74, 0]
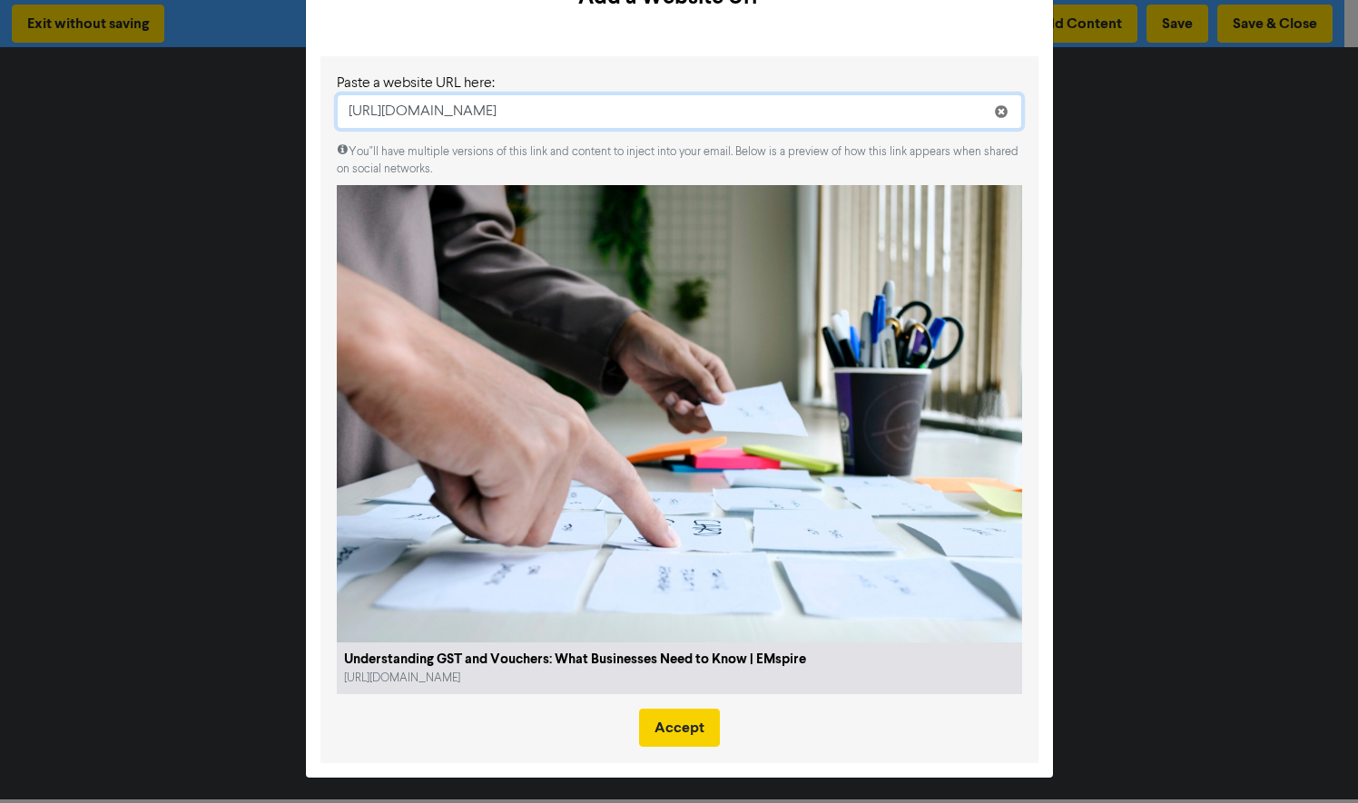
type input "[URL][DOMAIN_NAME]"
click at [663, 732] on button "Accept" at bounding box center [679, 728] width 81 height 38
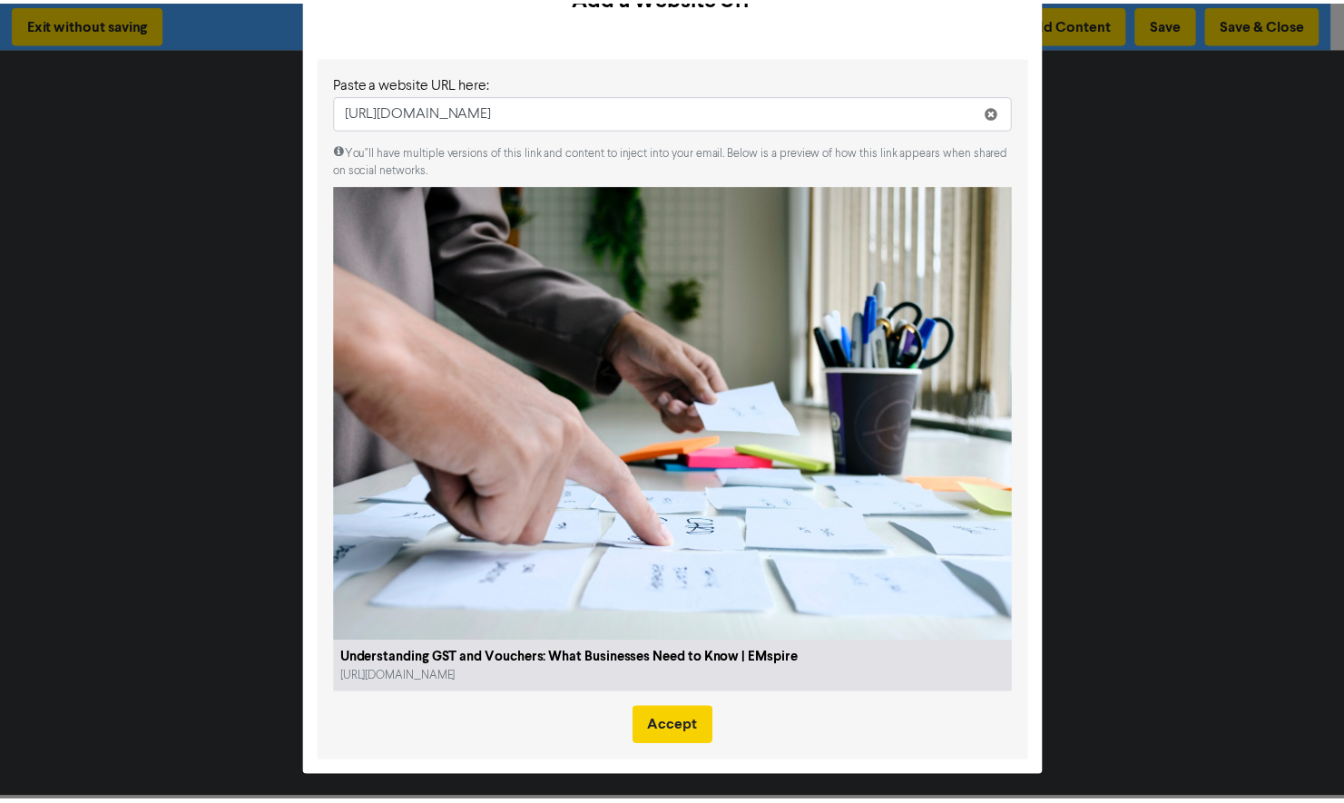
scroll to position [0, 0]
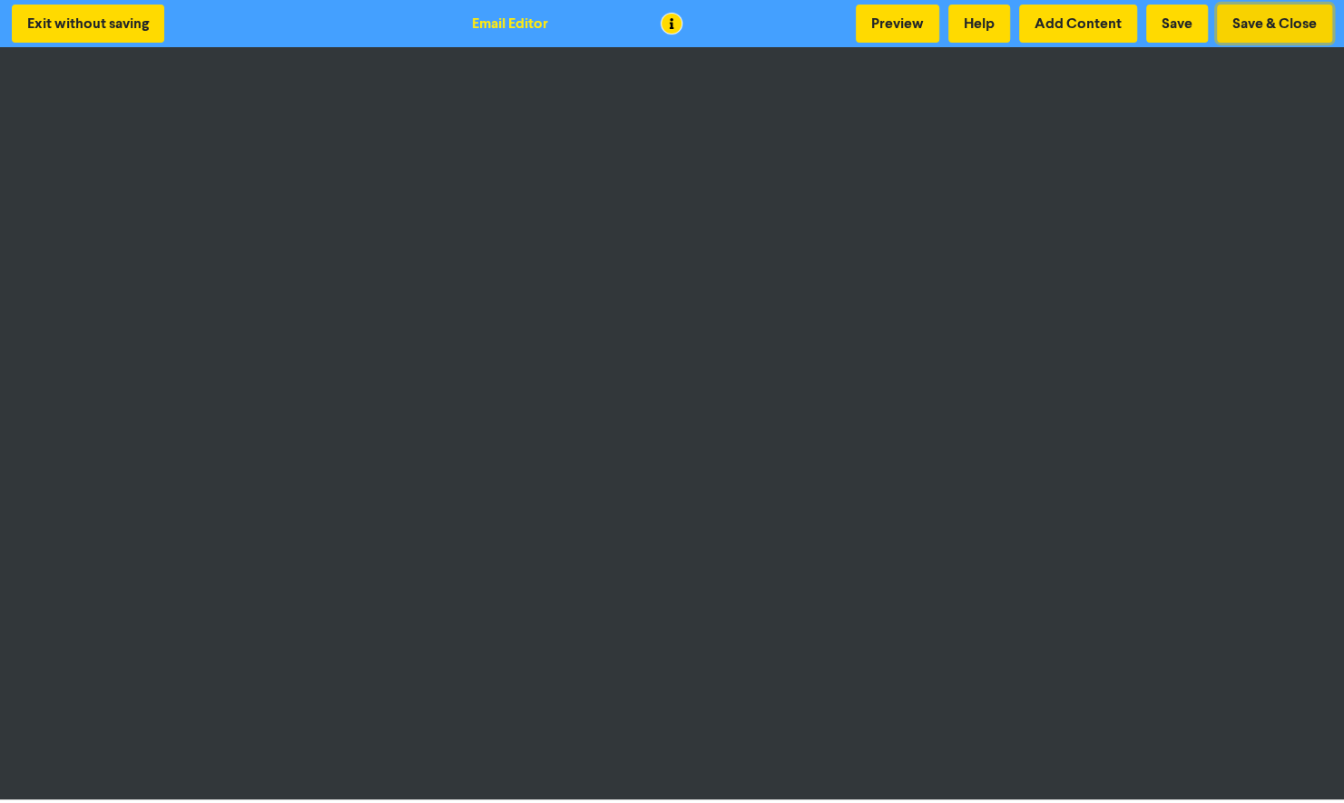
click at [1263, 23] on button "Save & Close" at bounding box center [1274, 24] width 115 height 38
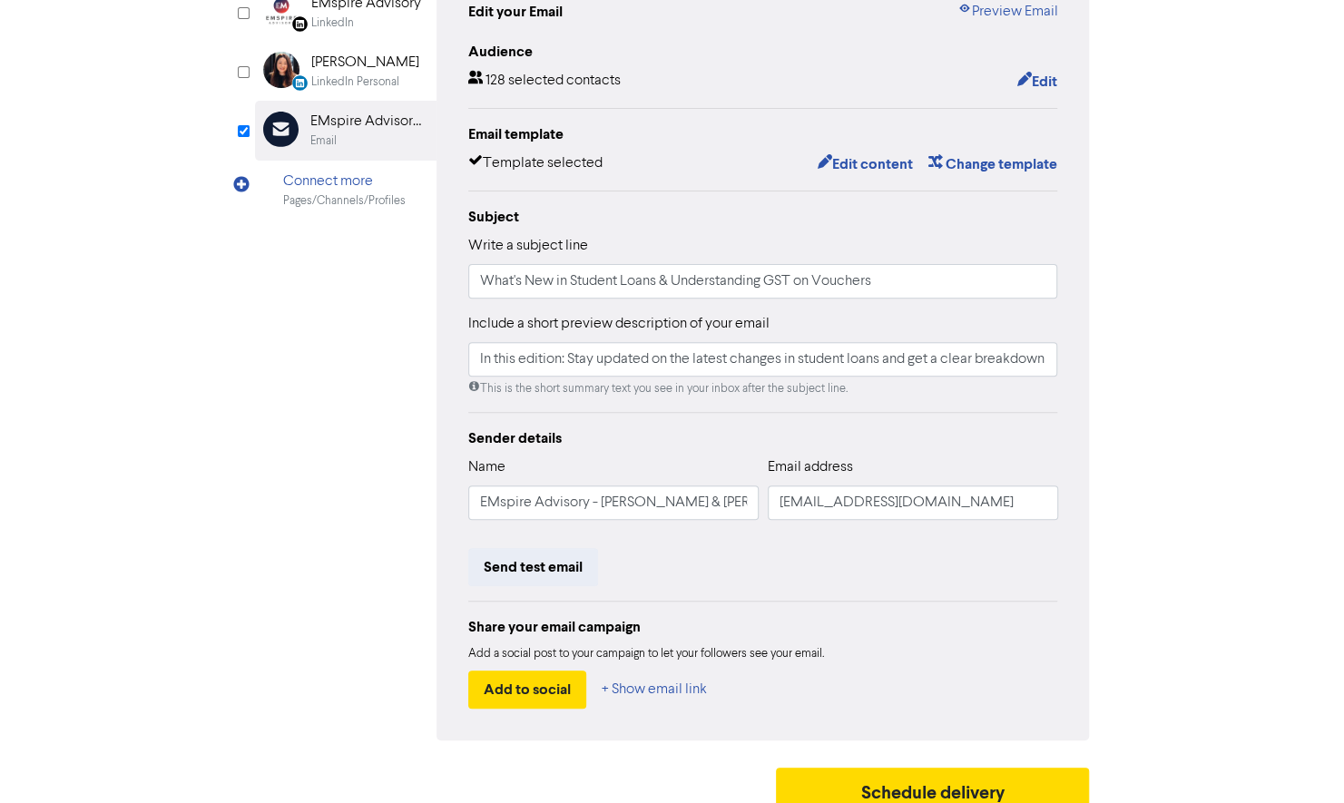
scroll to position [233, 0]
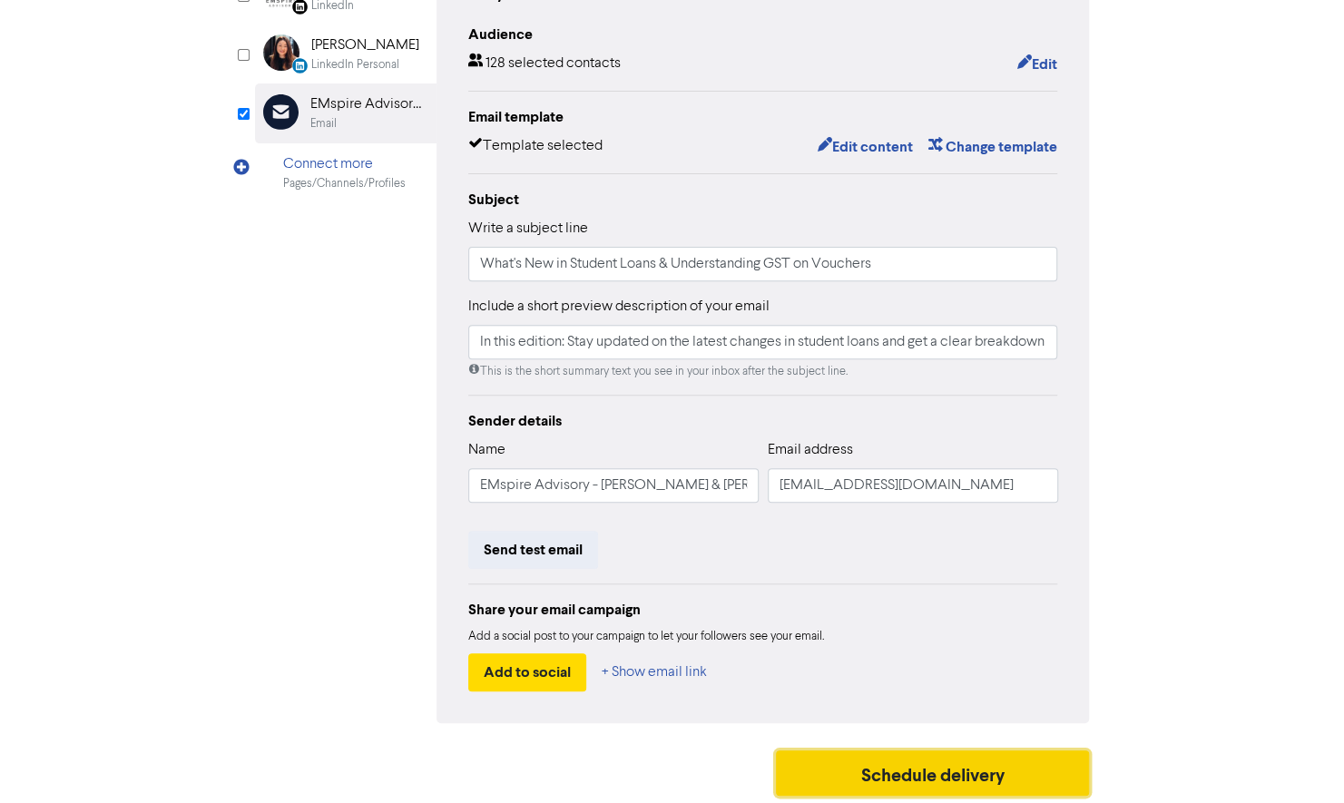
click at [830, 759] on button "Schedule delivery" at bounding box center [933, 773] width 314 height 45
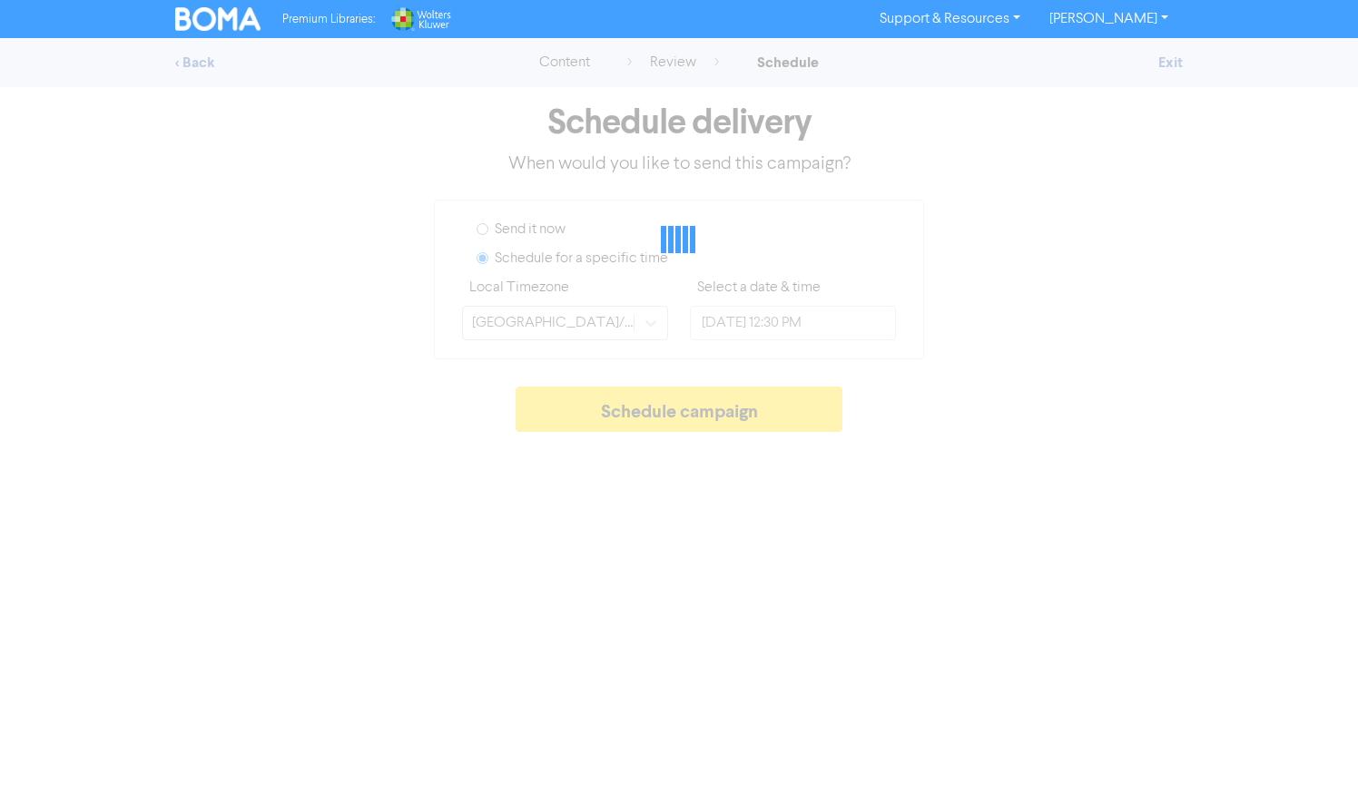
type input "[DATE] 9:00 AM"
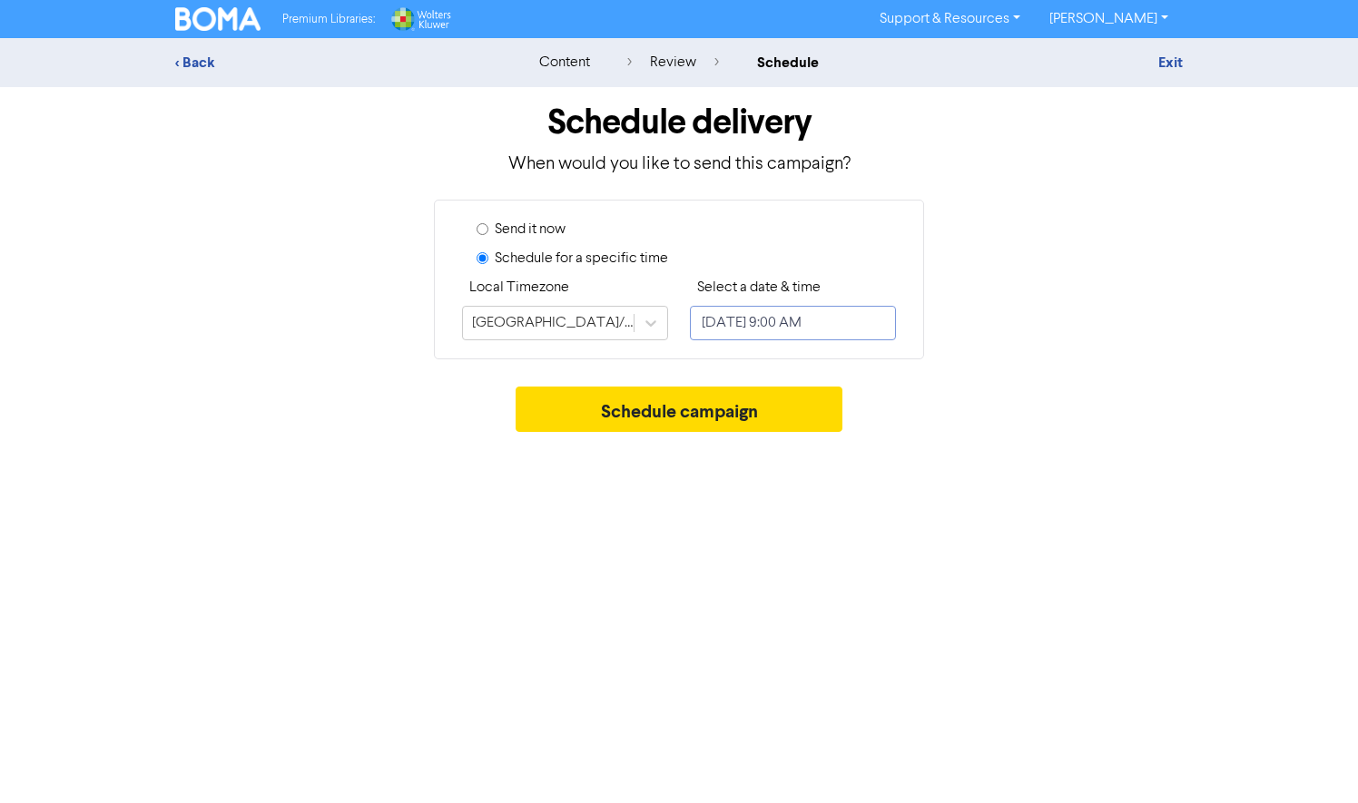
click at [840, 315] on input "[DATE] 9:00 AM" at bounding box center [793, 323] width 206 height 34
select select "8"
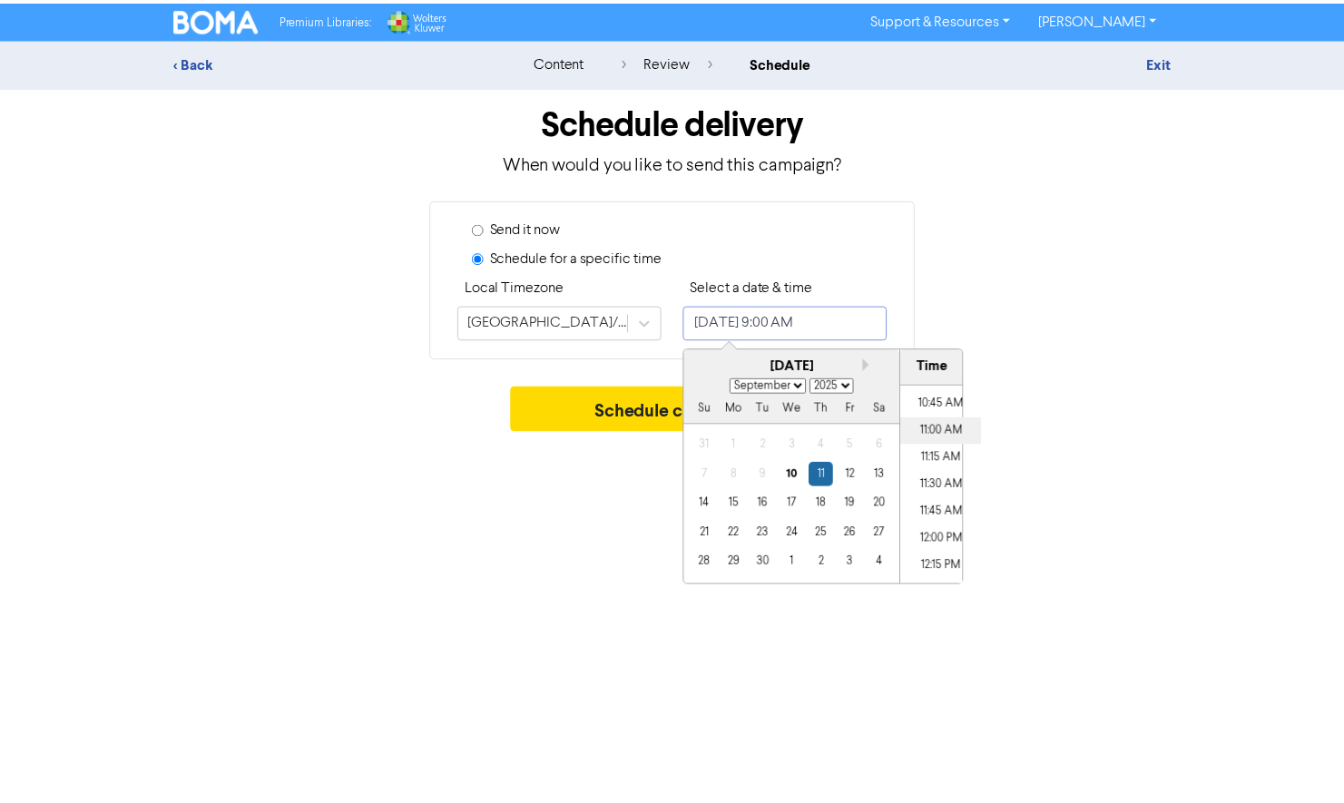
scroll to position [1257, 0]
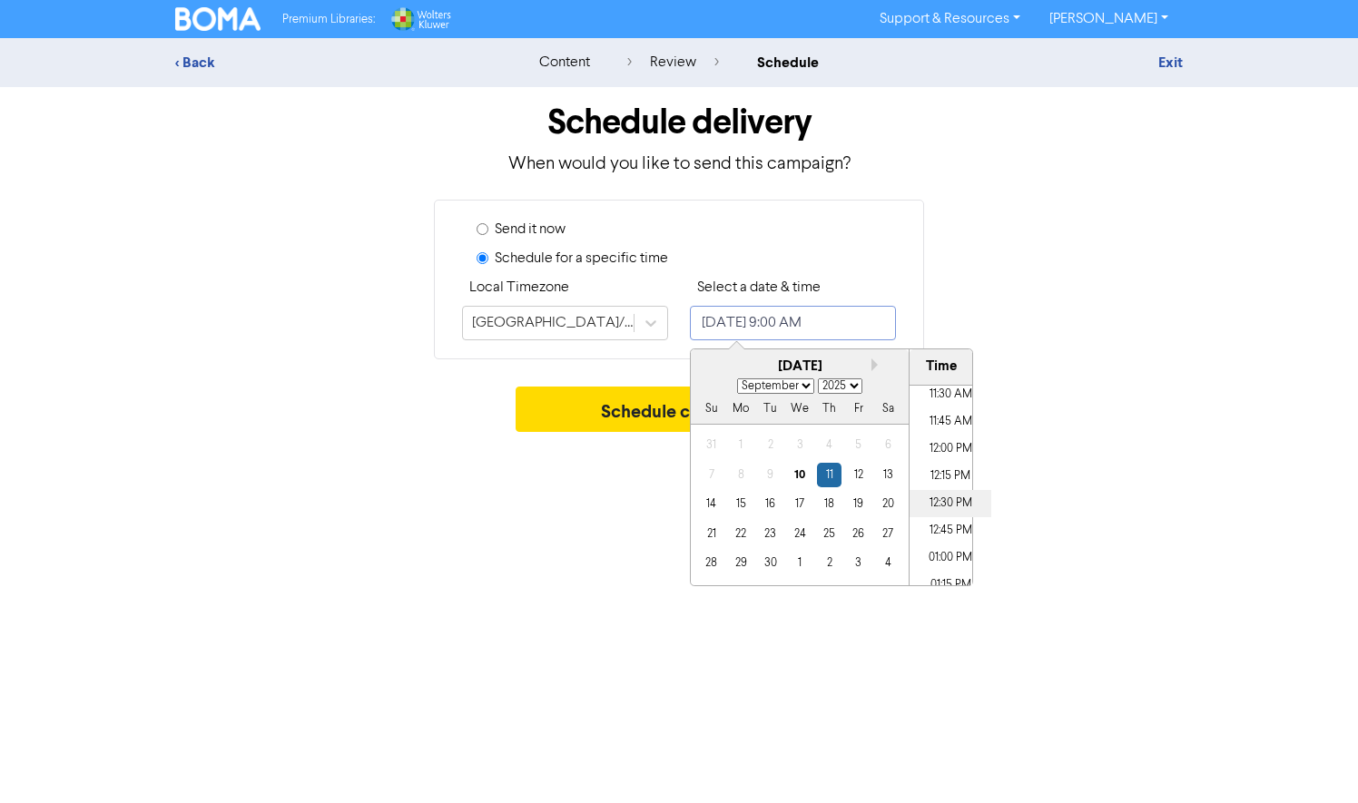
click at [942, 504] on li "12:30 PM" at bounding box center [950, 503] width 82 height 27
type input "[DATE] 12:30 PM"
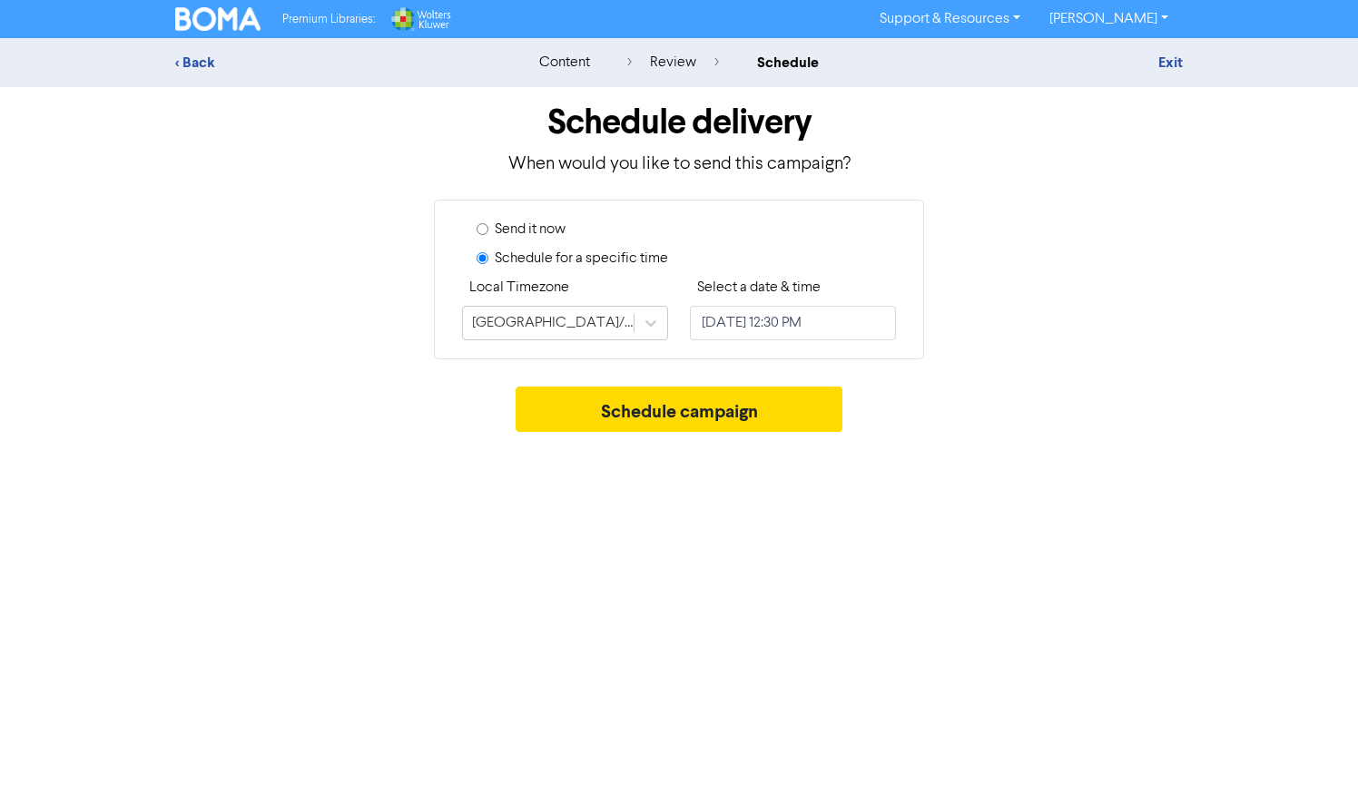
click at [509, 495] on div "Premium Libraries: Support & Resources Video Tutorials FAQ & Guides Marketing E…" at bounding box center [679, 401] width 1358 height 803
click at [636, 396] on button "Schedule campaign" at bounding box center [680, 409] width 328 height 45
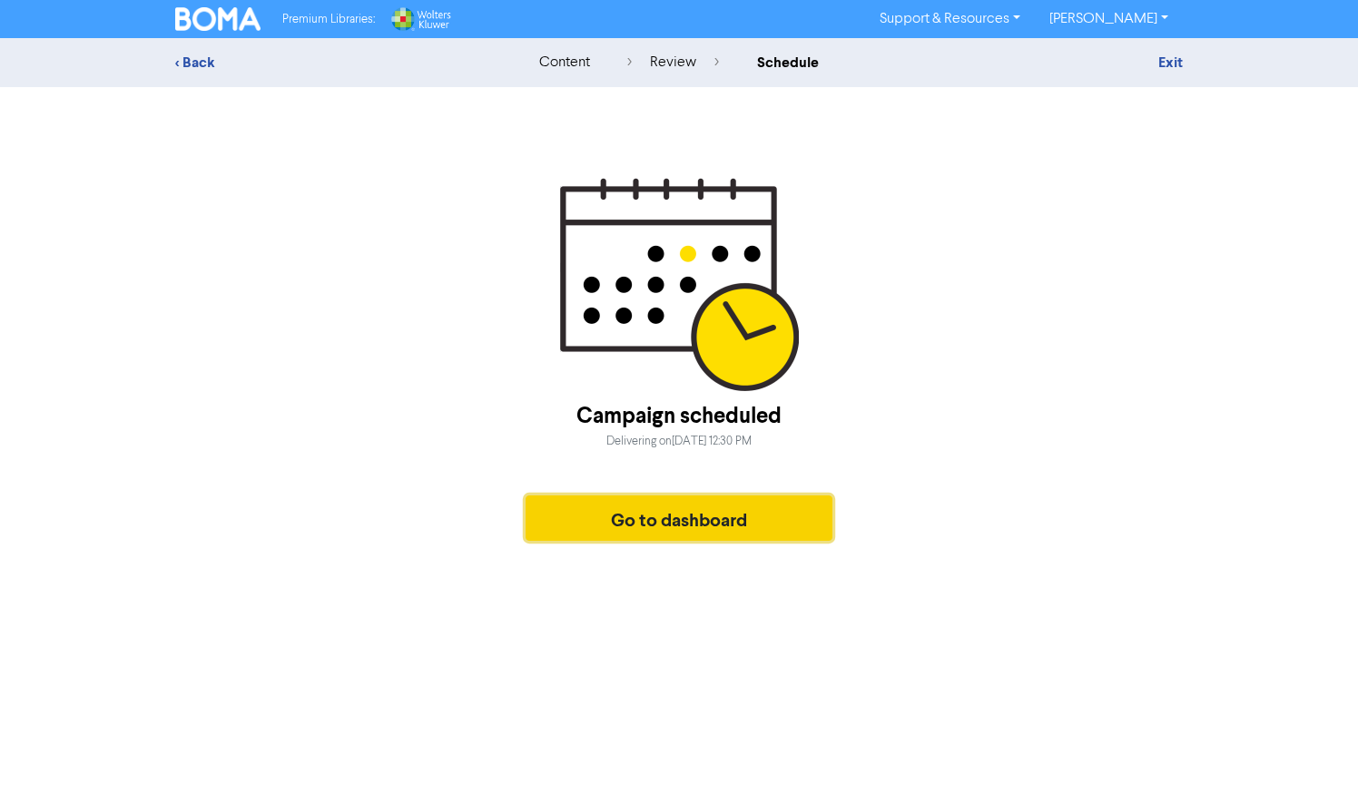
click at [666, 513] on button "Go to dashboard" at bounding box center [679, 518] width 307 height 45
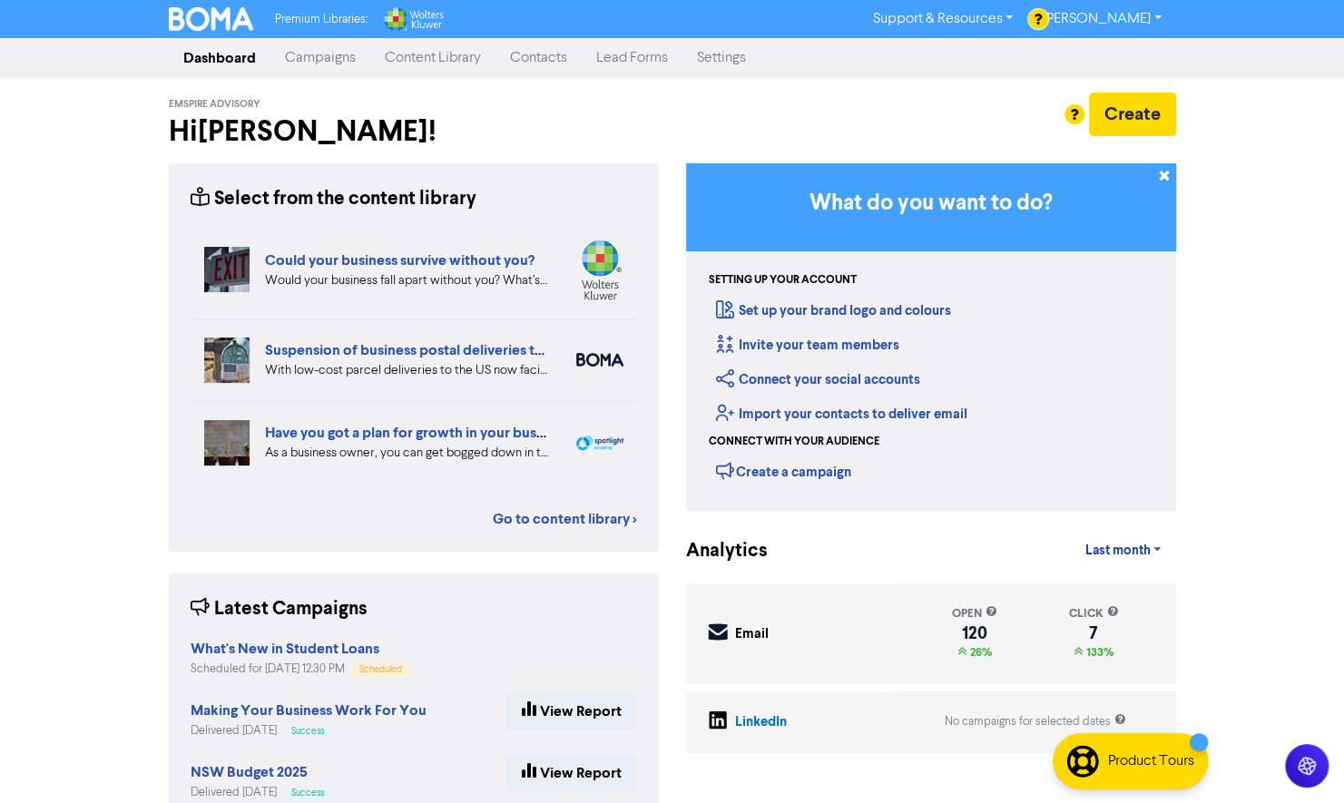
click at [434, 51] on link "Content Library" at bounding box center [432, 58] width 125 height 36
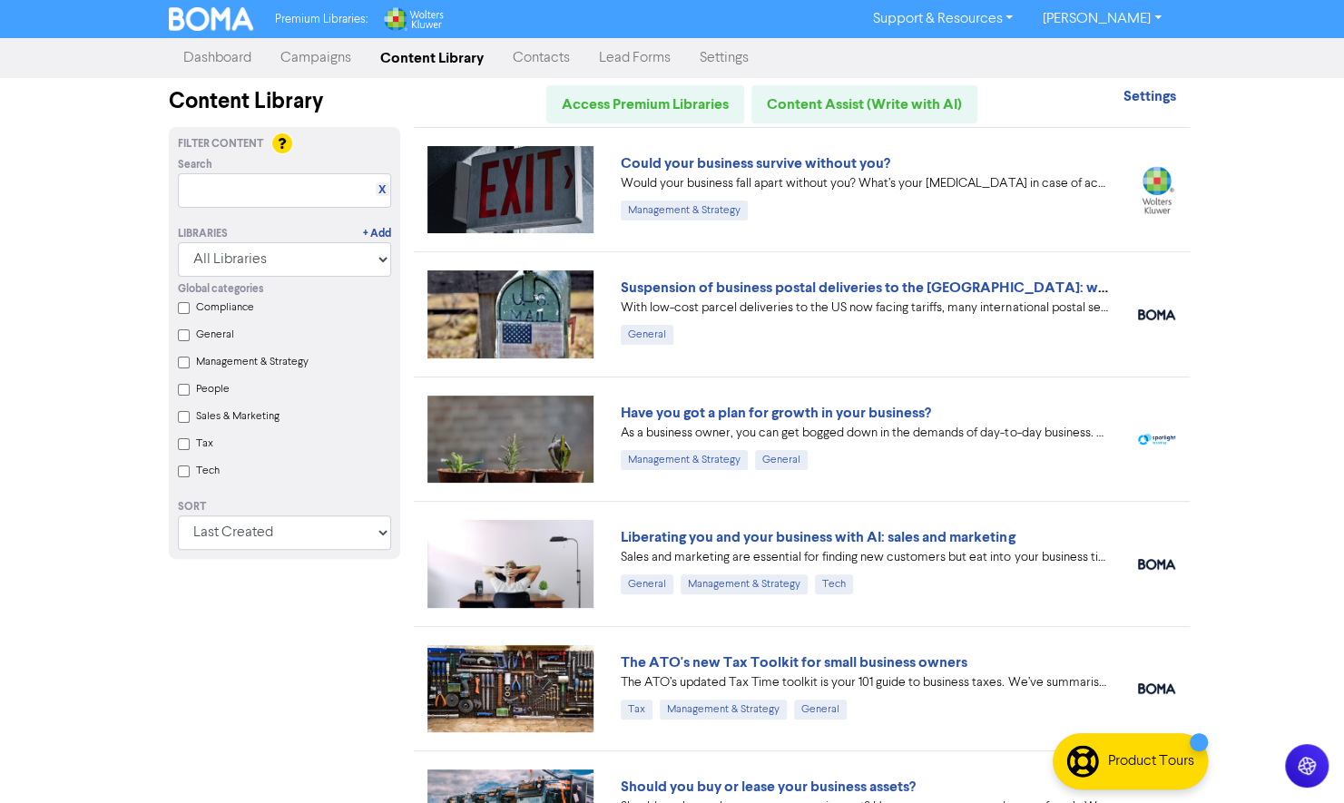
click at [316, 46] on link "Campaigns" at bounding box center [316, 58] width 100 height 36
